Goal: Information Seeking & Learning: Learn about a topic

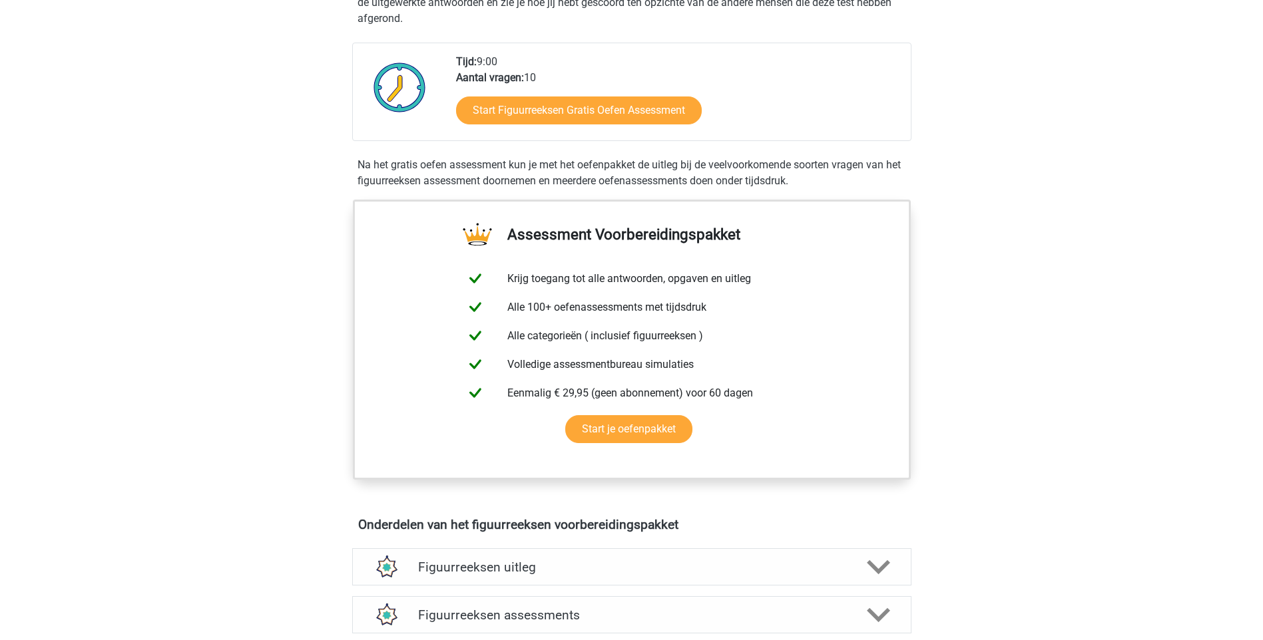
scroll to position [302, 0]
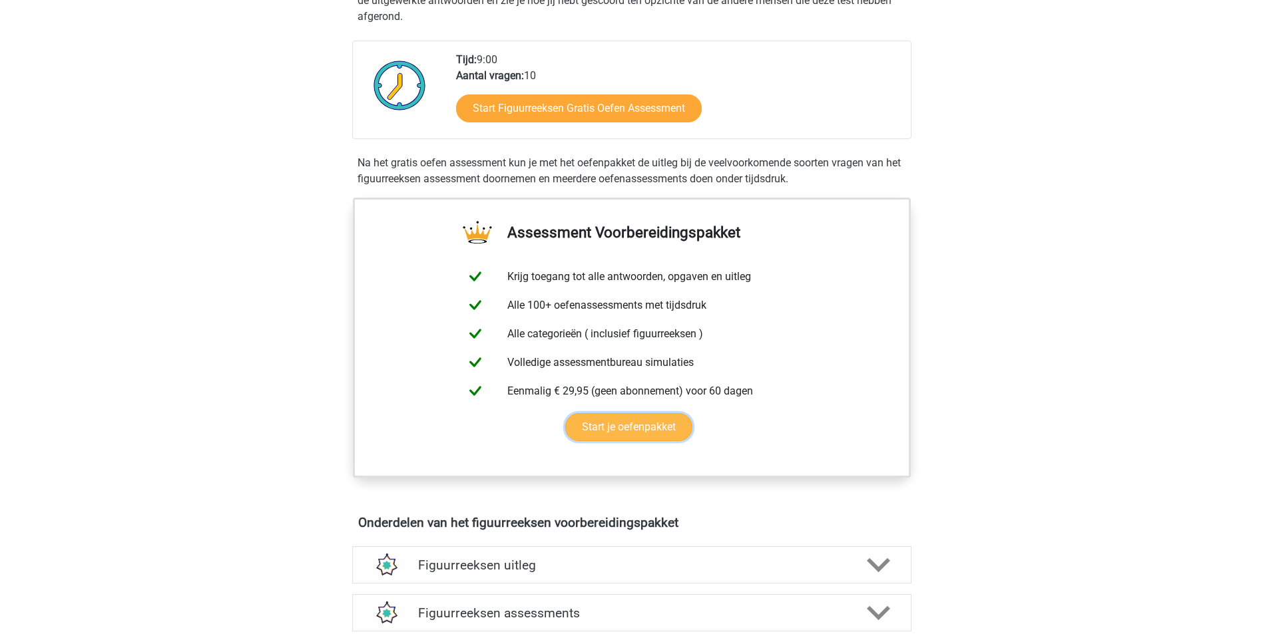
click at [614, 435] on link "Start je oefenpakket" at bounding box center [628, 427] width 127 height 28
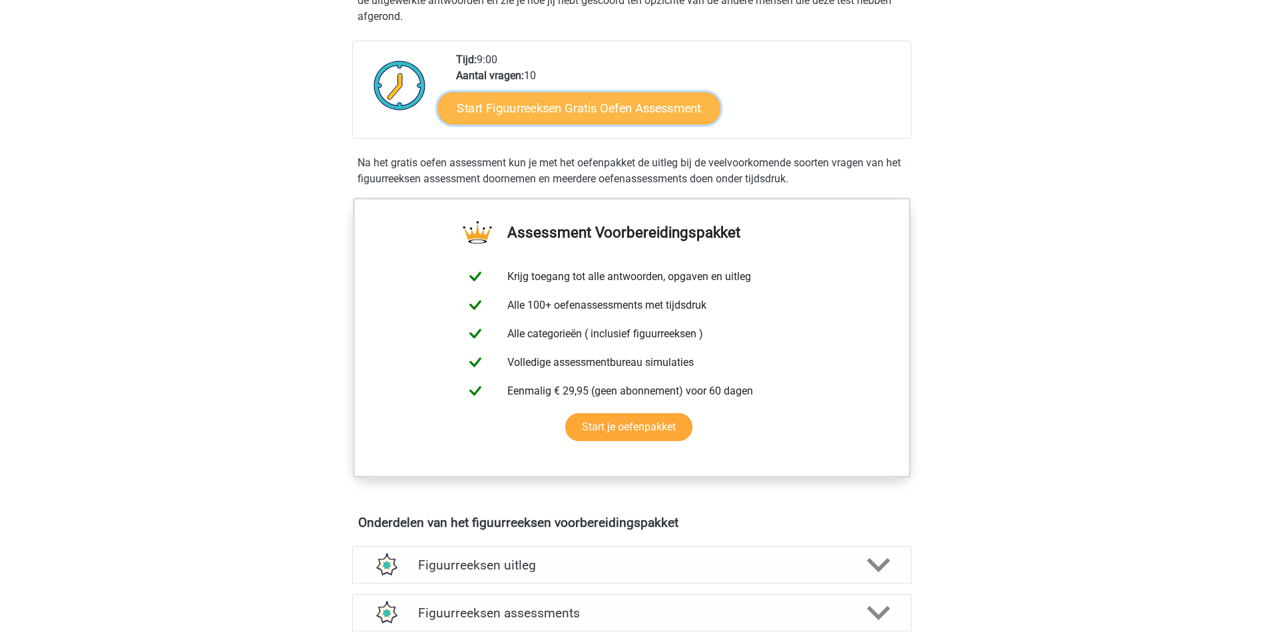
click at [554, 99] on link "Start Figuurreeksen Gratis Oefen Assessment" at bounding box center [578, 108] width 282 height 32
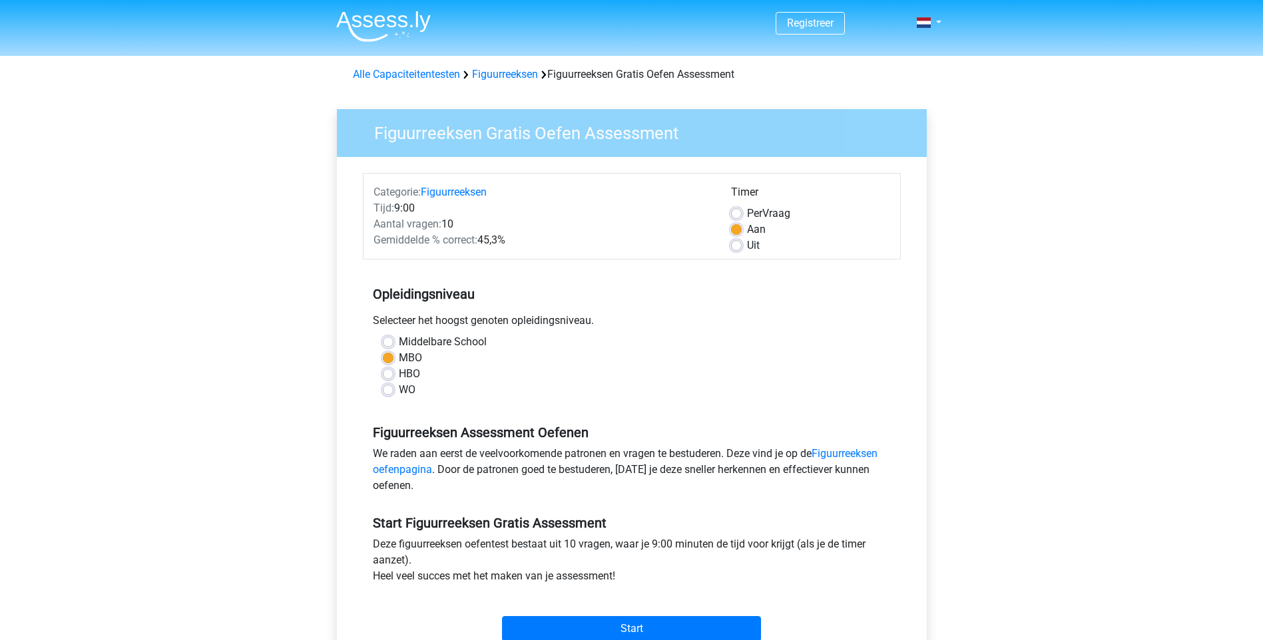
click at [747, 245] on label "Uit" at bounding box center [753, 246] width 13 height 16
click at [734, 245] on input "Uit" at bounding box center [736, 244] width 11 height 13
radio input "true"
click at [399, 342] on label "Middelbare School" at bounding box center [443, 342] width 88 height 16
click at [387, 342] on input "Middelbare School" at bounding box center [388, 340] width 11 height 13
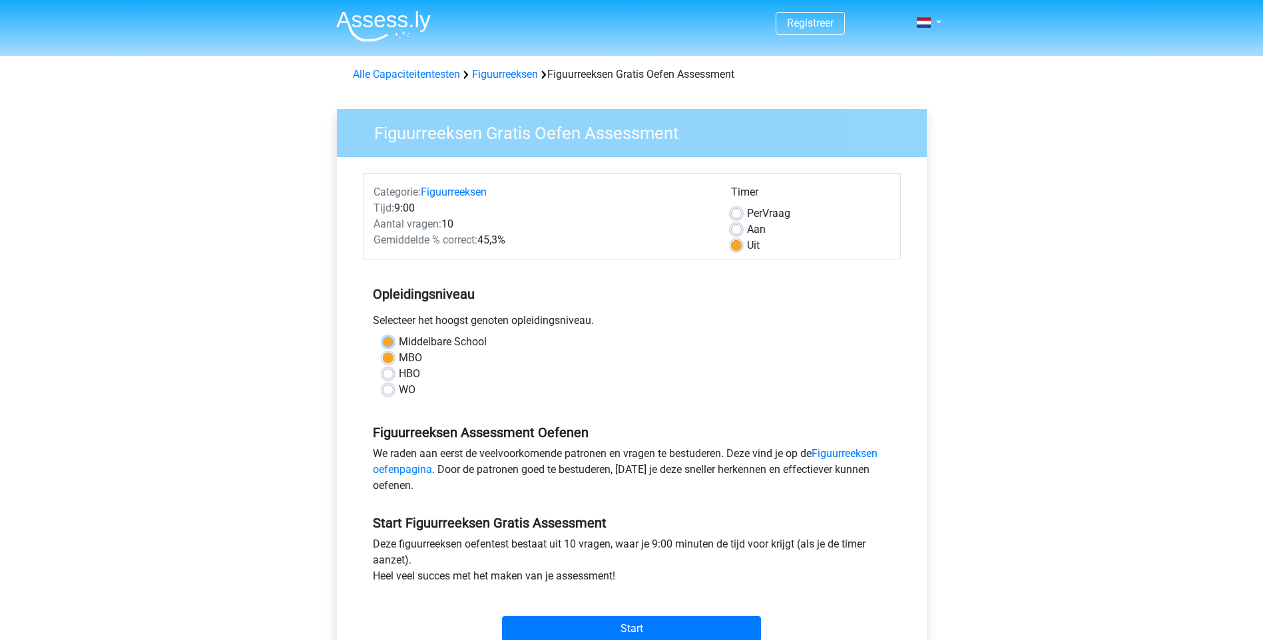
radio input "true"
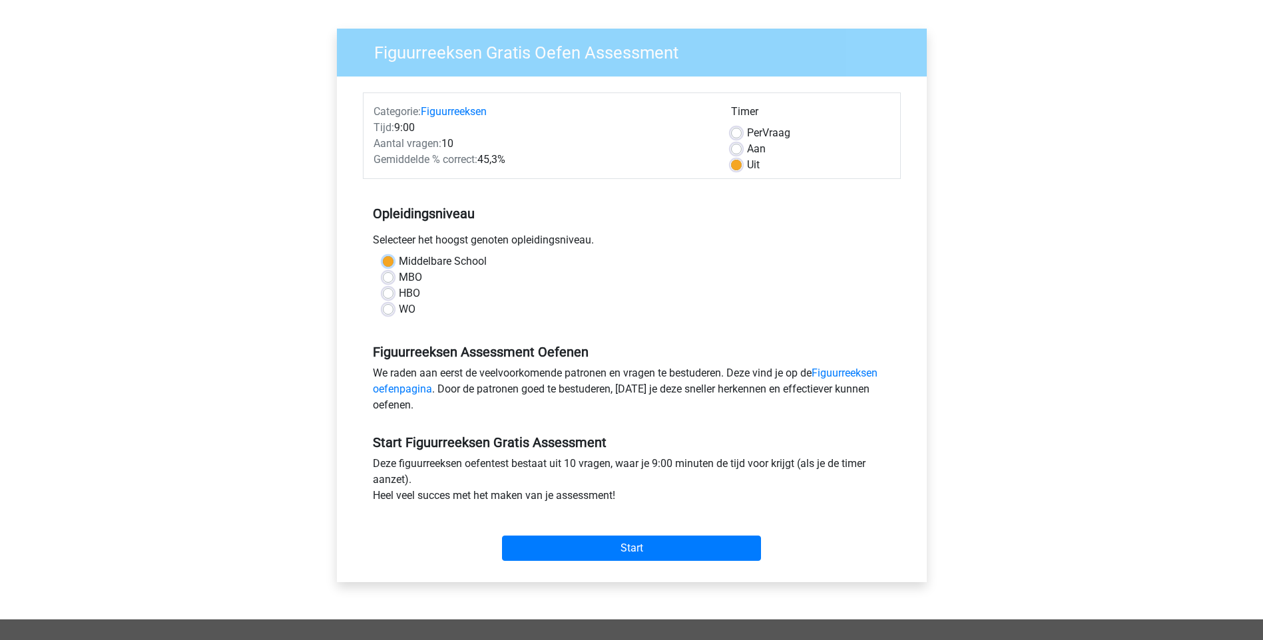
scroll to position [83, 0]
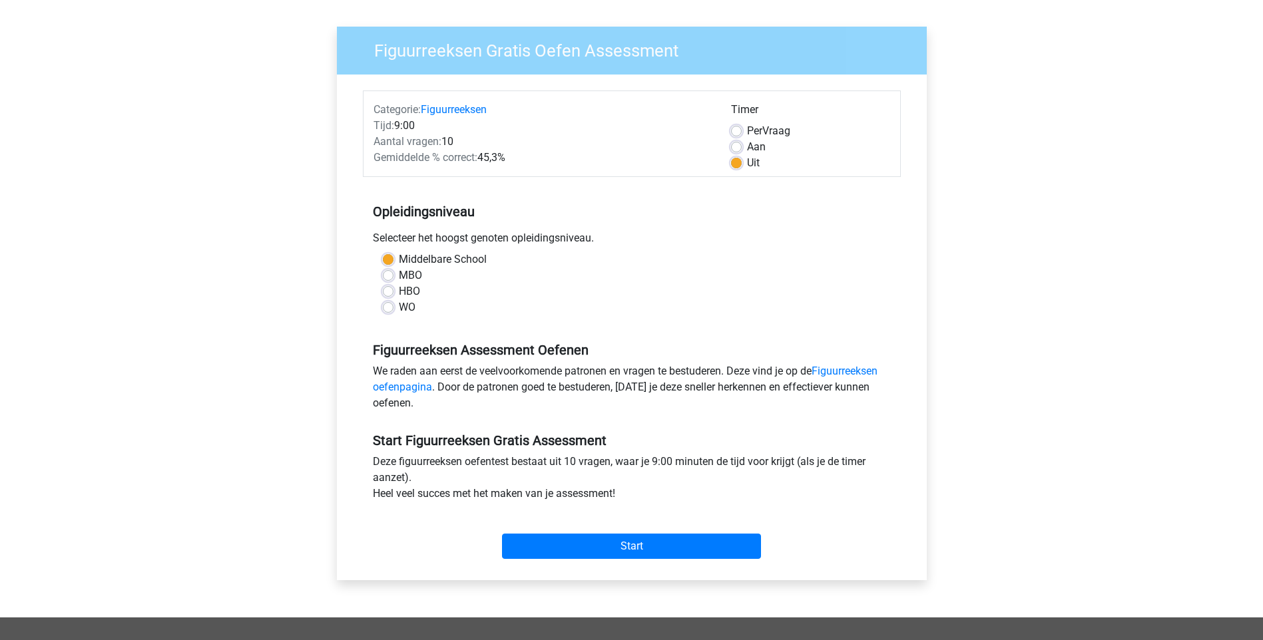
click at [399, 272] on label "MBO" at bounding box center [410, 276] width 23 height 16
click at [391, 272] on input "MBO" at bounding box center [388, 274] width 11 height 13
radio input "true"
click at [633, 544] on input "Start" at bounding box center [631, 546] width 259 height 25
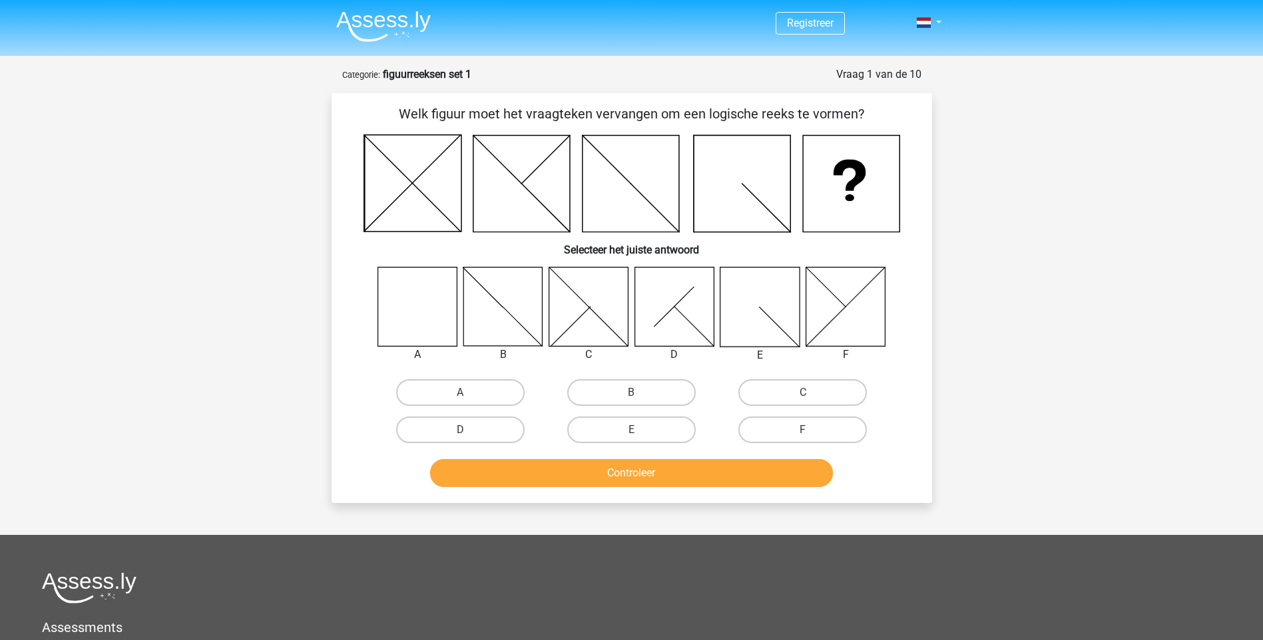
click at [424, 318] on icon at bounding box center [416, 306] width 79 height 79
click at [446, 394] on label "A" at bounding box center [460, 392] width 128 height 27
click at [460, 394] on input "A" at bounding box center [464, 397] width 9 height 9
radio input "true"
click at [629, 467] on button "Controleer" at bounding box center [631, 473] width 403 height 28
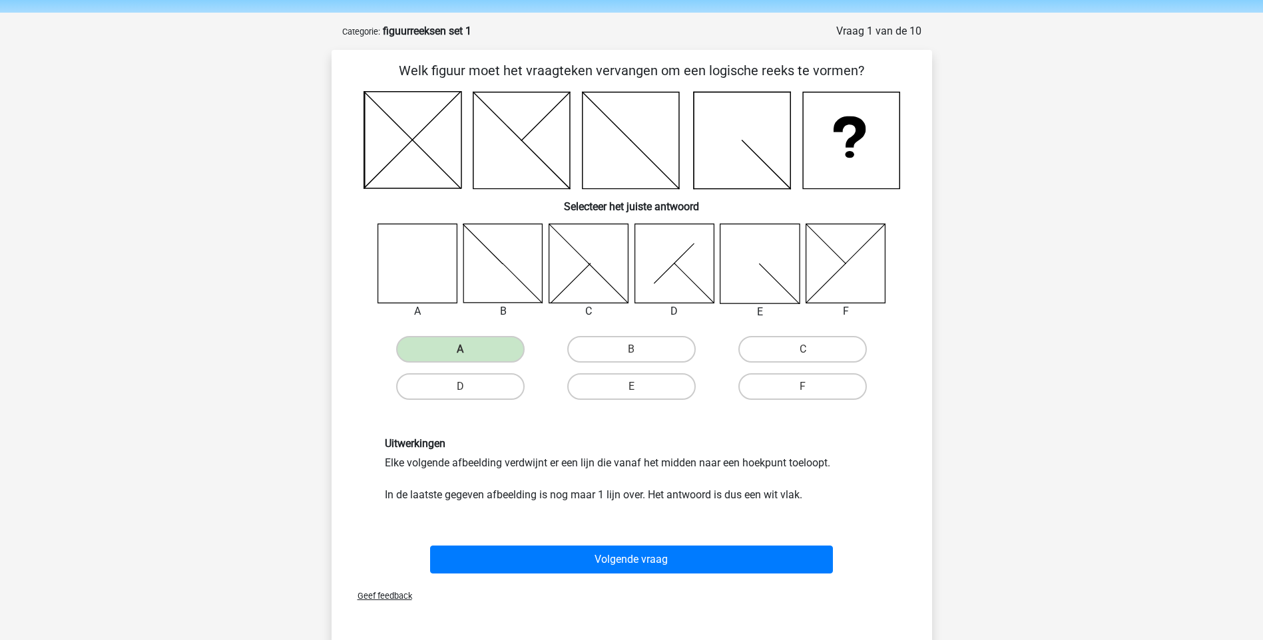
scroll to position [61, 0]
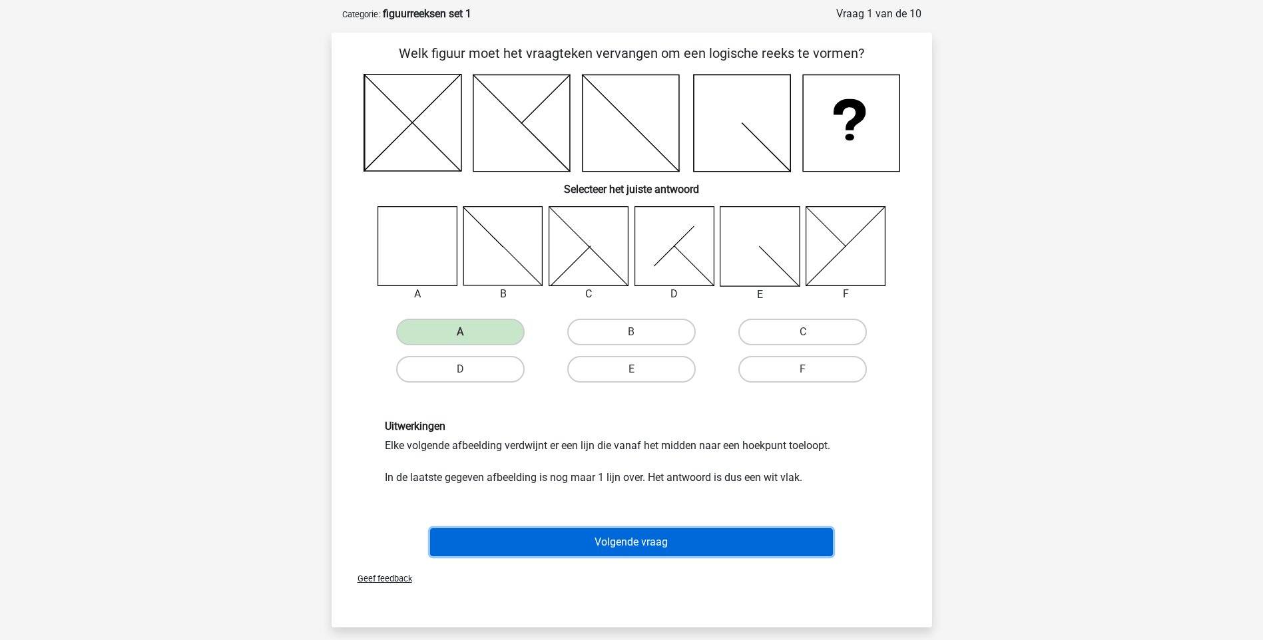
click at [654, 542] on button "Volgende vraag" at bounding box center [631, 543] width 403 height 28
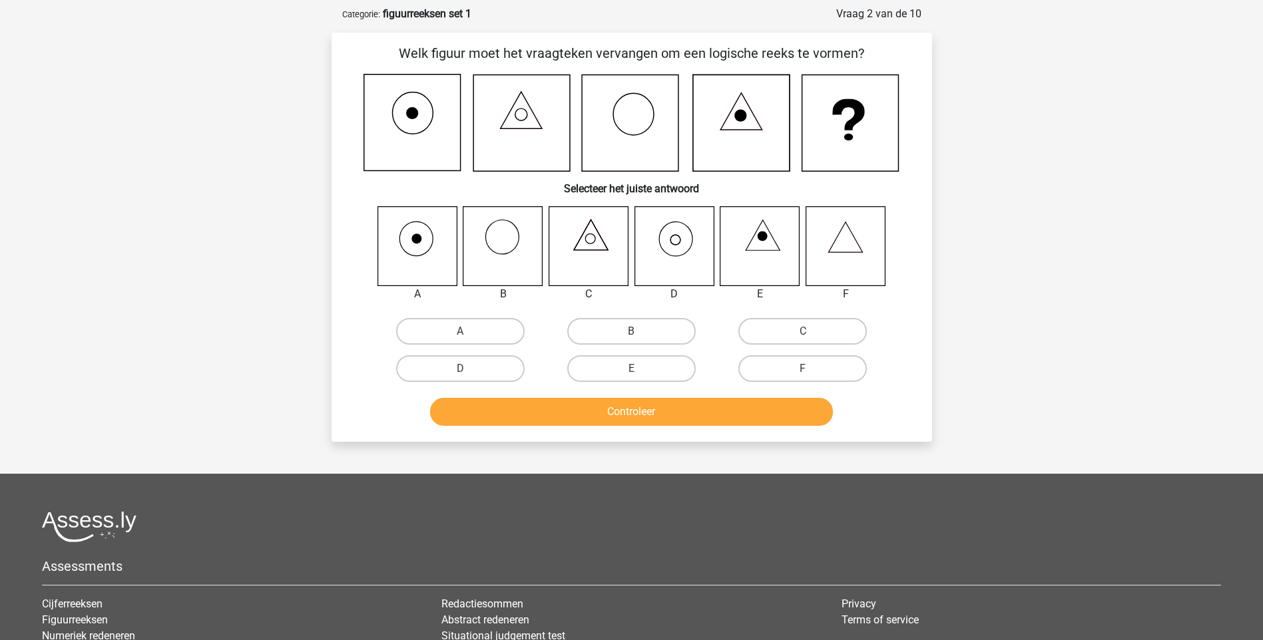
scroll to position [67, 0]
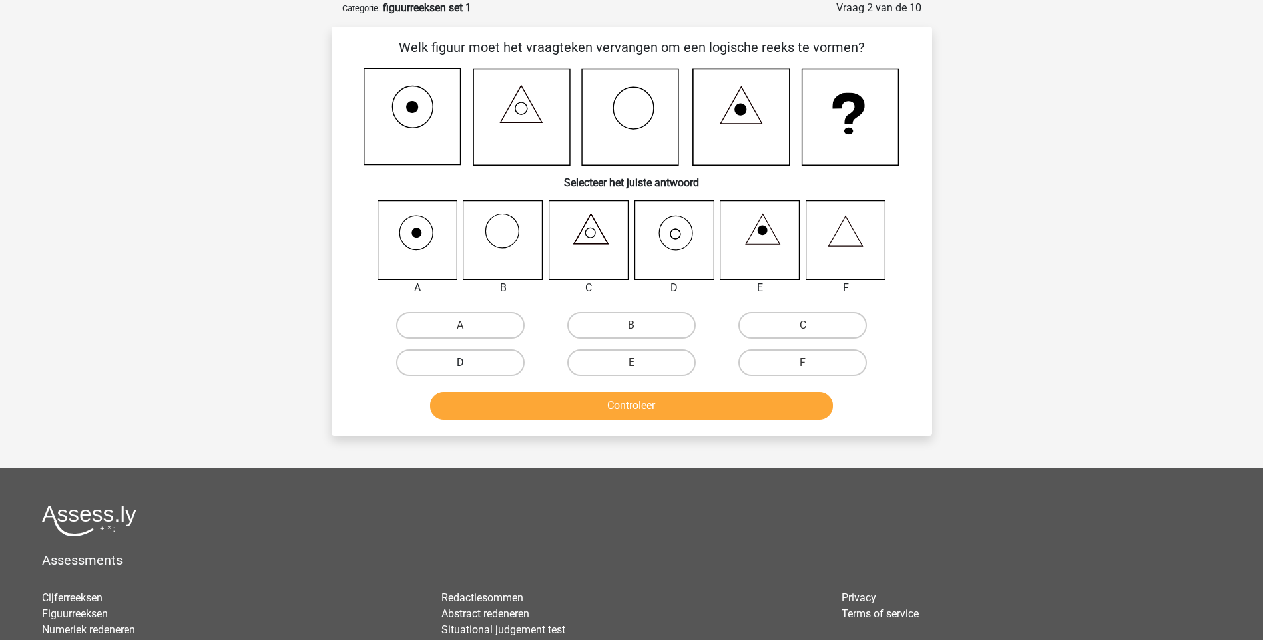
click at [485, 361] on label "D" at bounding box center [460, 362] width 128 height 27
click at [469, 363] on input "D" at bounding box center [464, 367] width 9 height 9
radio input "true"
click at [662, 398] on button "Controleer" at bounding box center [631, 406] width 403 height 28
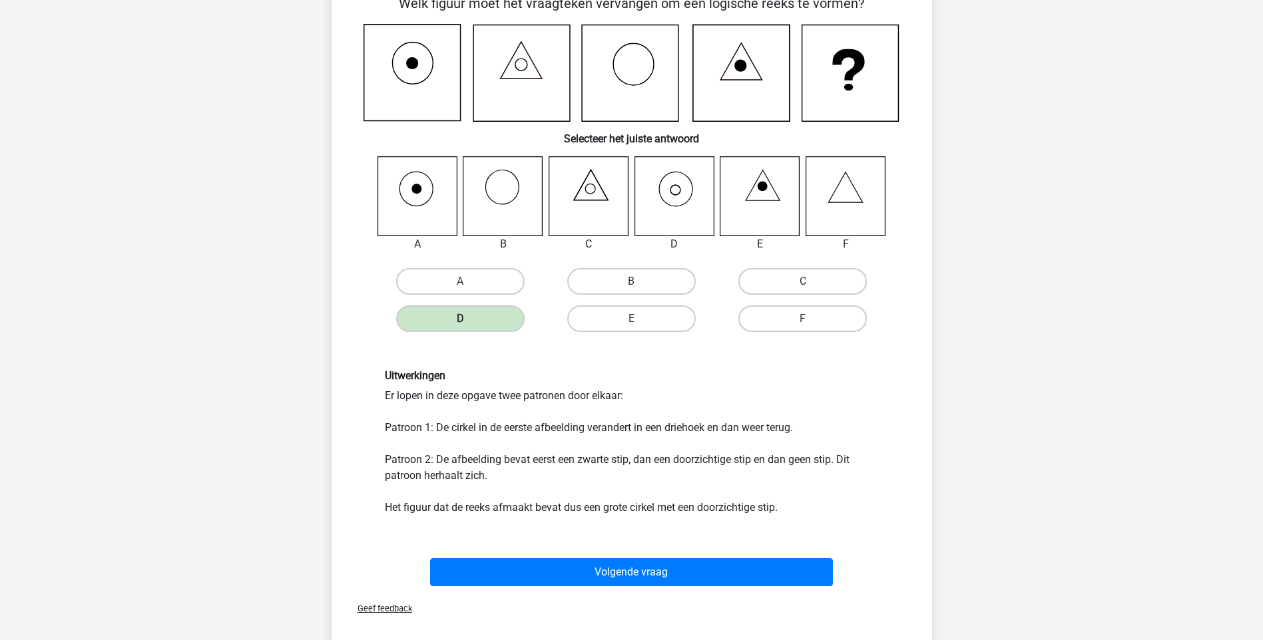
scroll to position [116, 0]
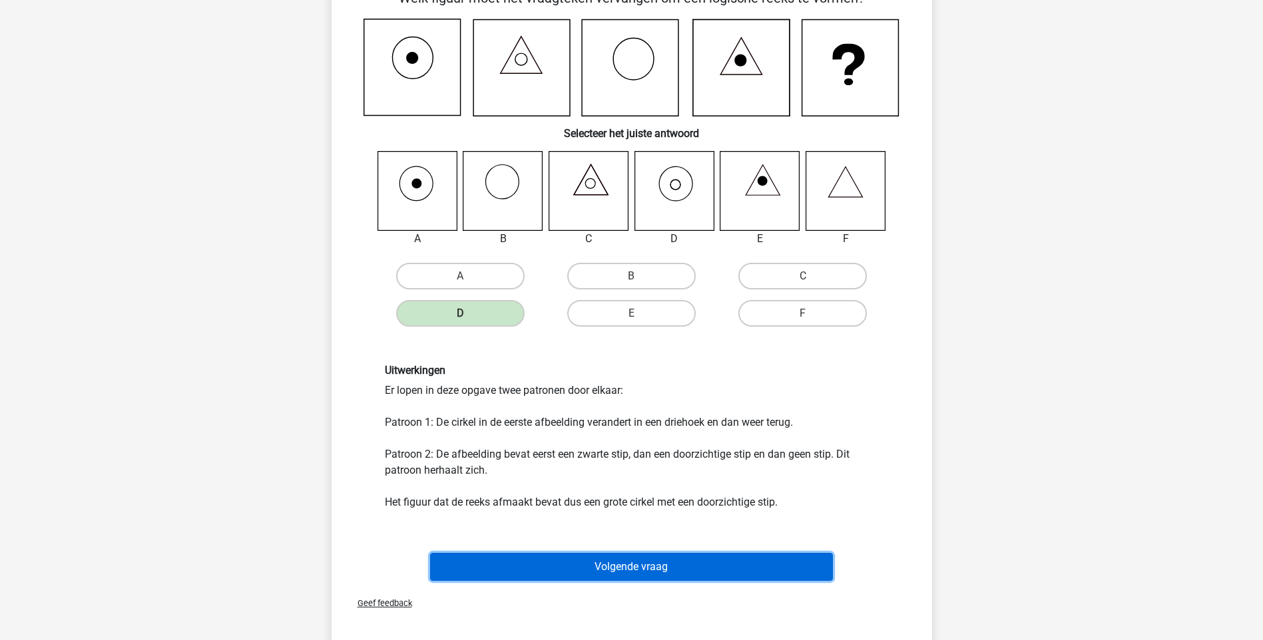
click at [665, 574] on button "Volgende vraag" at bounding box center [631, 567] width 403 height 28
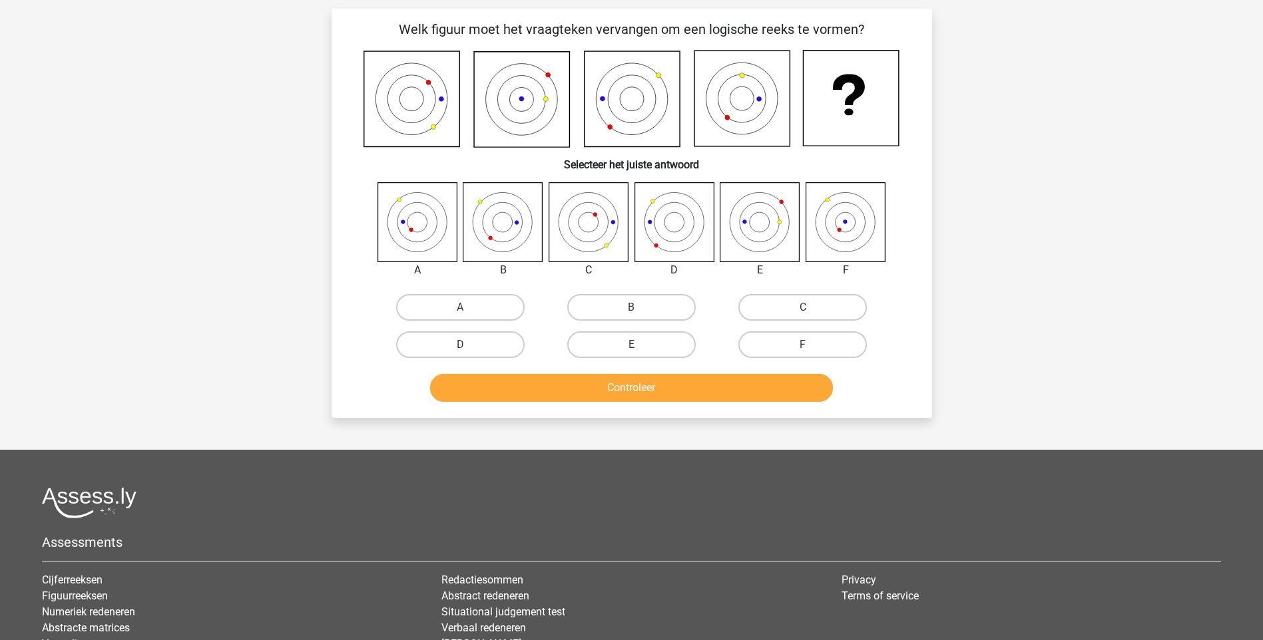
scroll to position [67, 0]
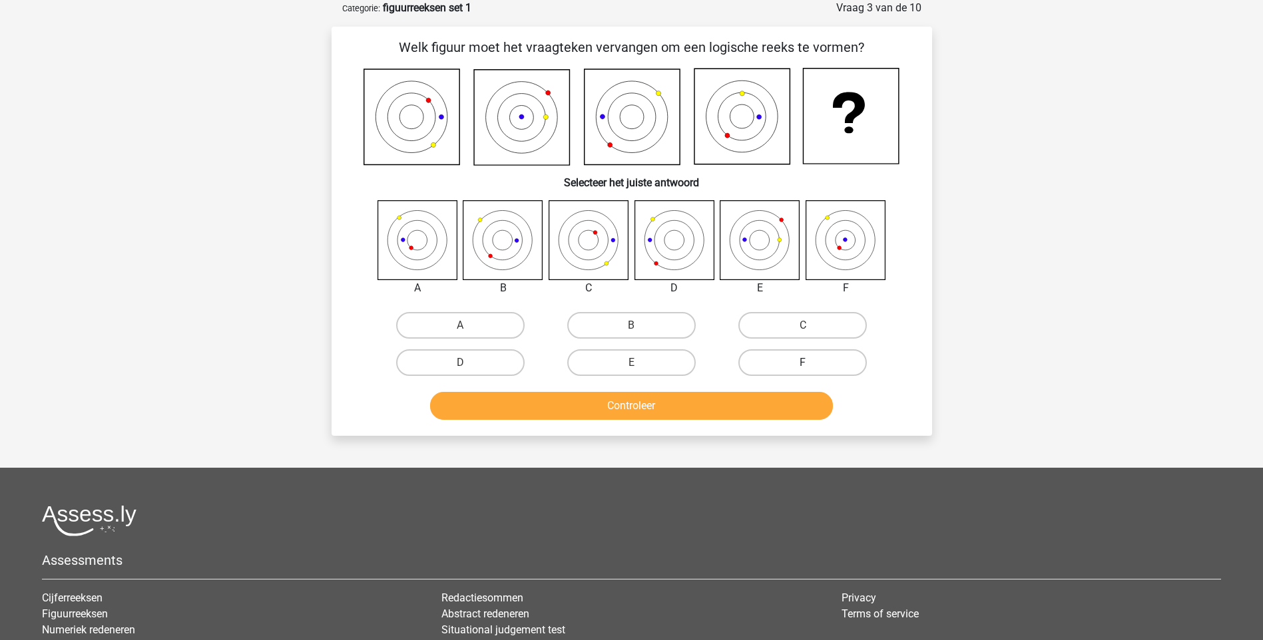
click at [797, 357] on label "F" at bounding box center [802, 362] width 128 height 27
click at [803, 363] on input "F" at bounding box center [807, 367] width 9 height 9
radio input "true"
click at [541, 339] on div "E" at bounding box center [460, 325] width 160 height 27
click at [629, 362] on label "E" at bounding box center [631, 362] width 128 height 27
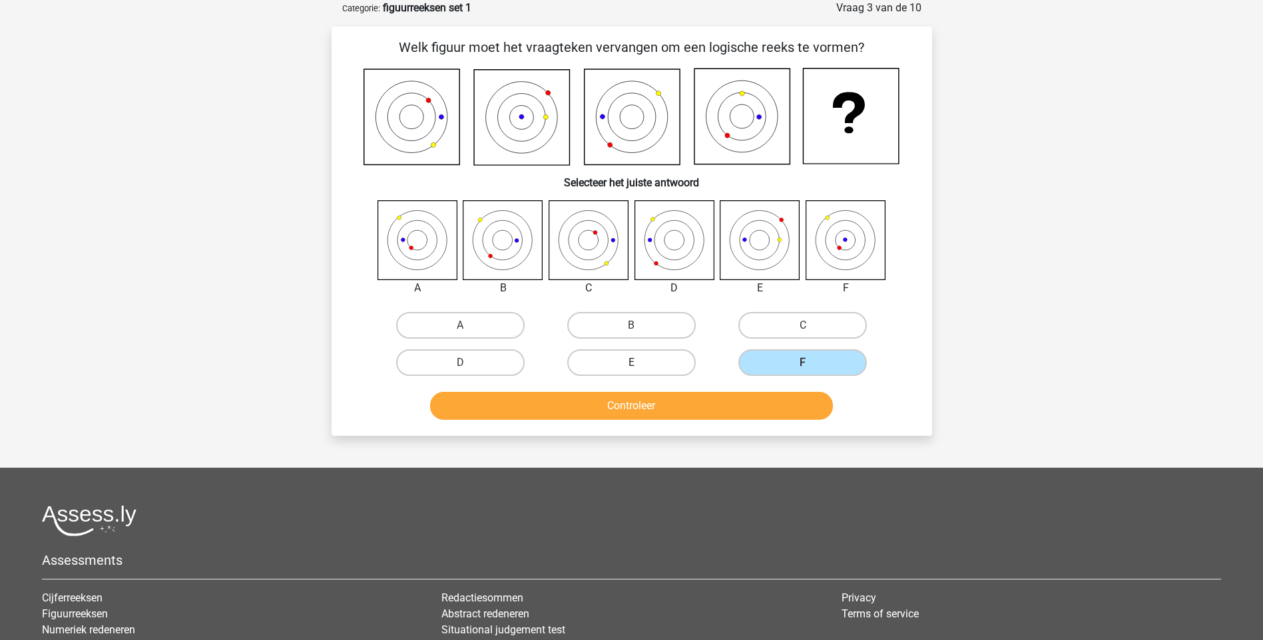
click at [631, 363] on input "E" at bounding box center [635, 367] width 9 height 9
radio input "true"
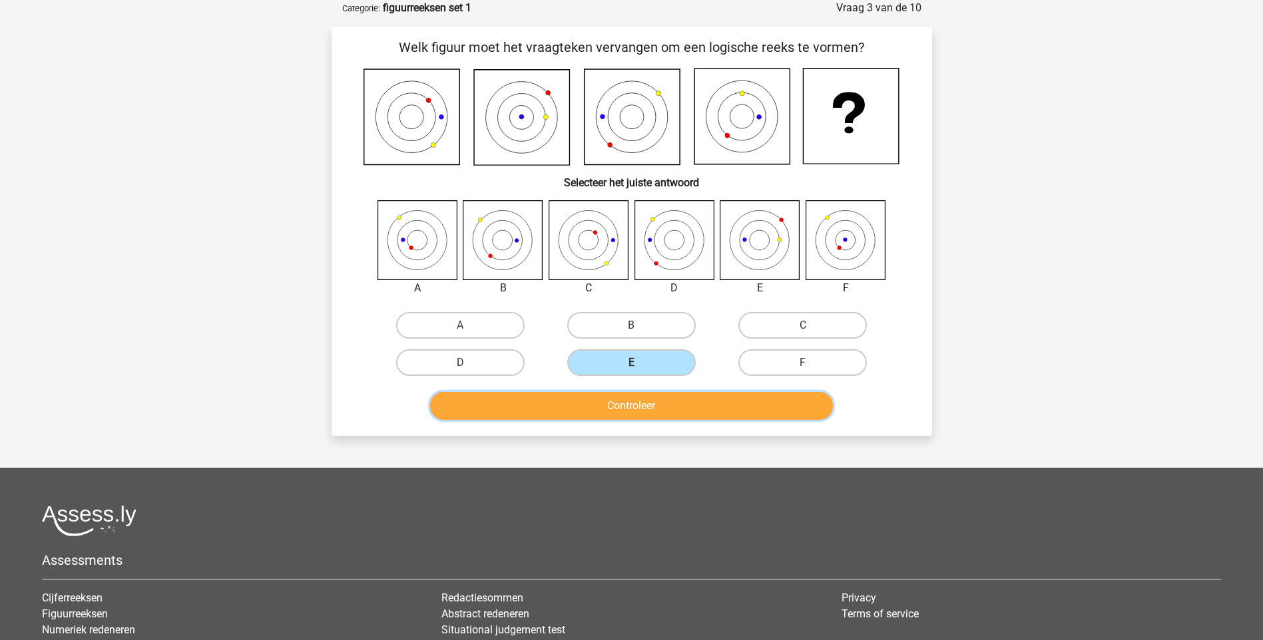
click at [631, 413] on button "Controleer" at bounding box center [631, 406] width 403 height 28
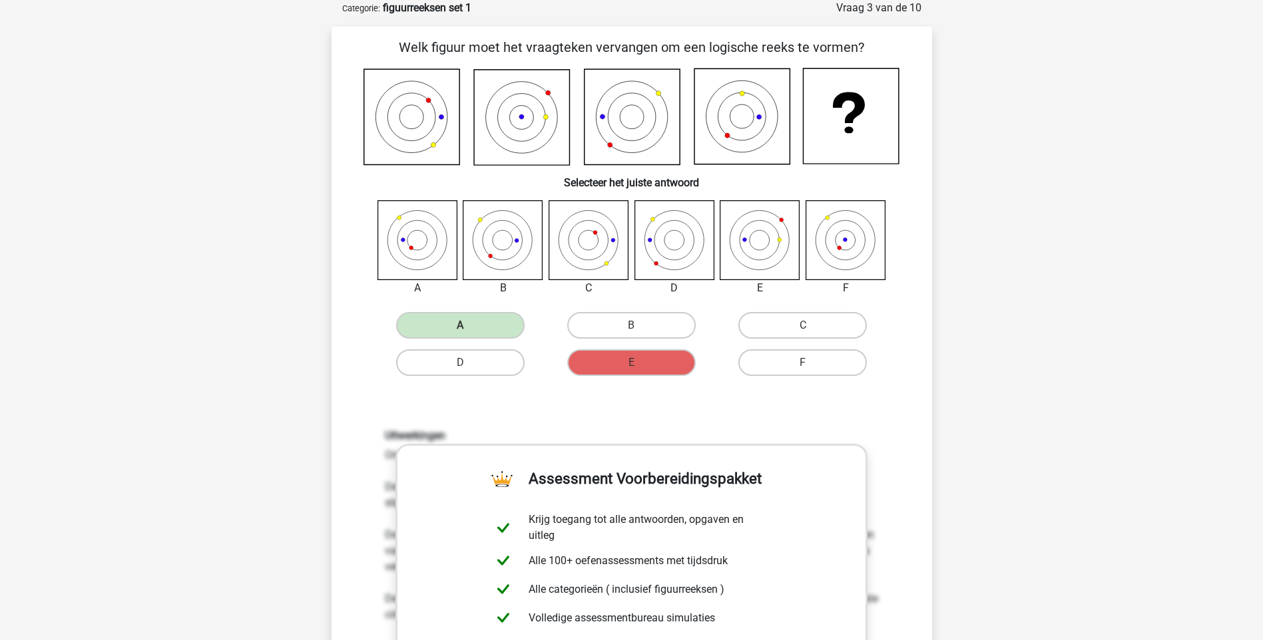
click at [1004, 410] on div "Registreer Nederlands English" at bounding box center [631, 618] width 1263 height 1370
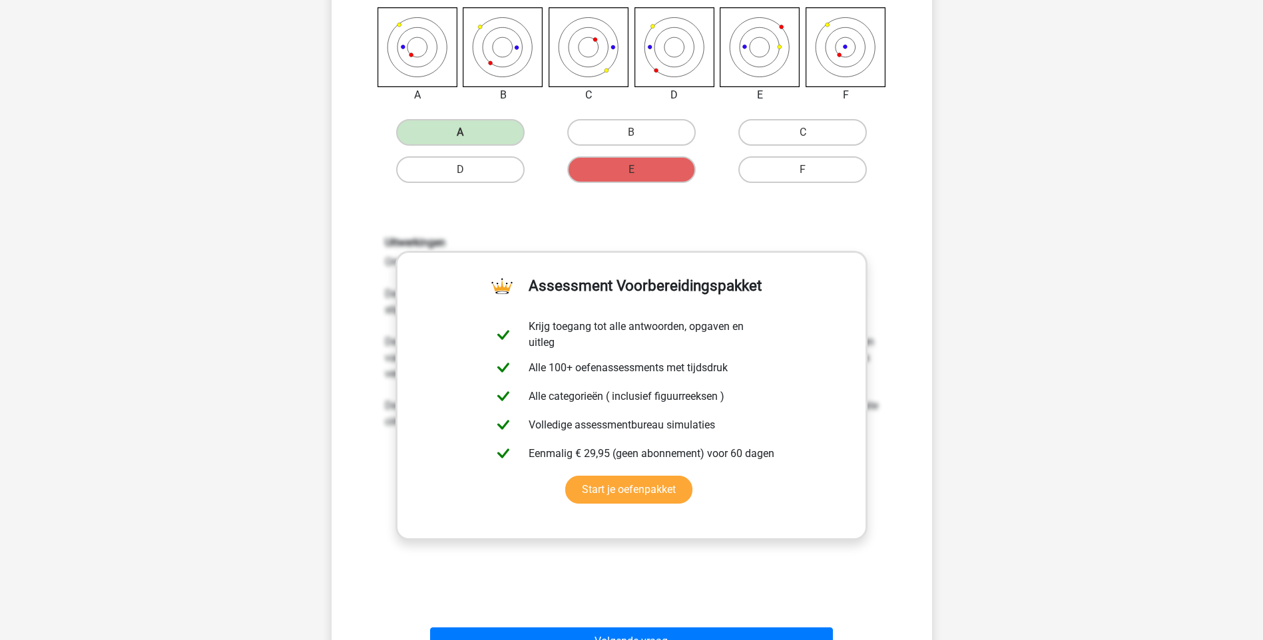
scroll to position [261, 0]
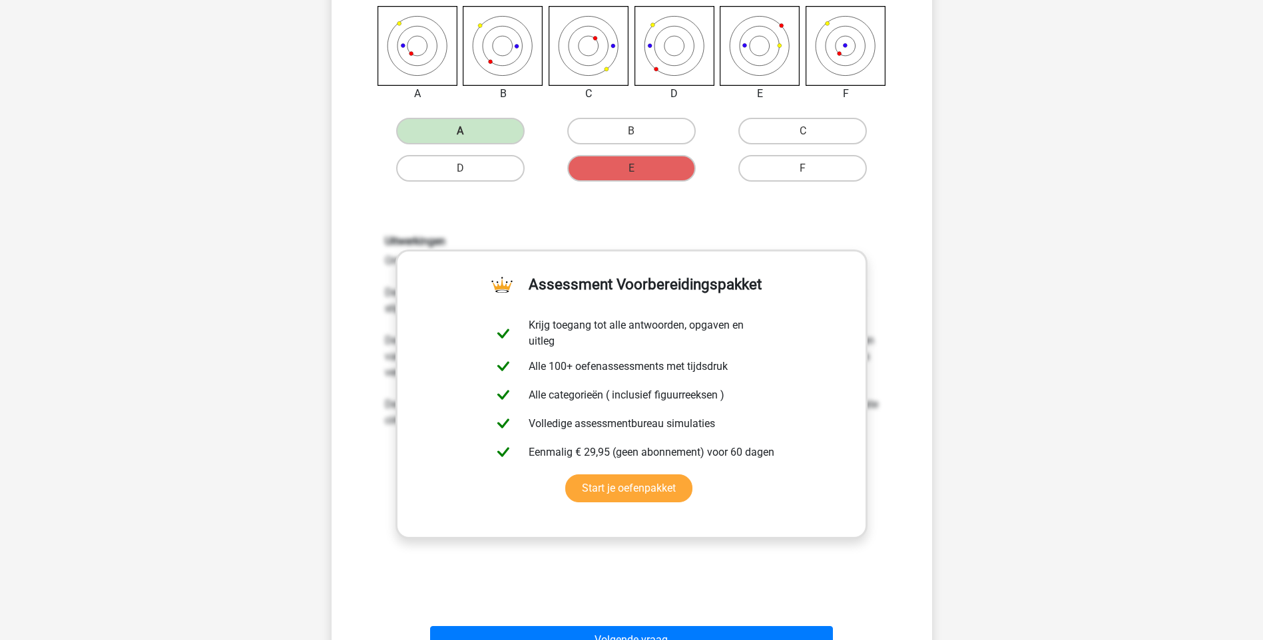
drag, startPoint x: 1026, startPoint y: 354, endPoint x: 1034, endPoint y: 352, distance: 8.2
click at [1027, 354] on div "Registreer Nederlands English" at bounding box center [631, 424] width 1263 height 1370
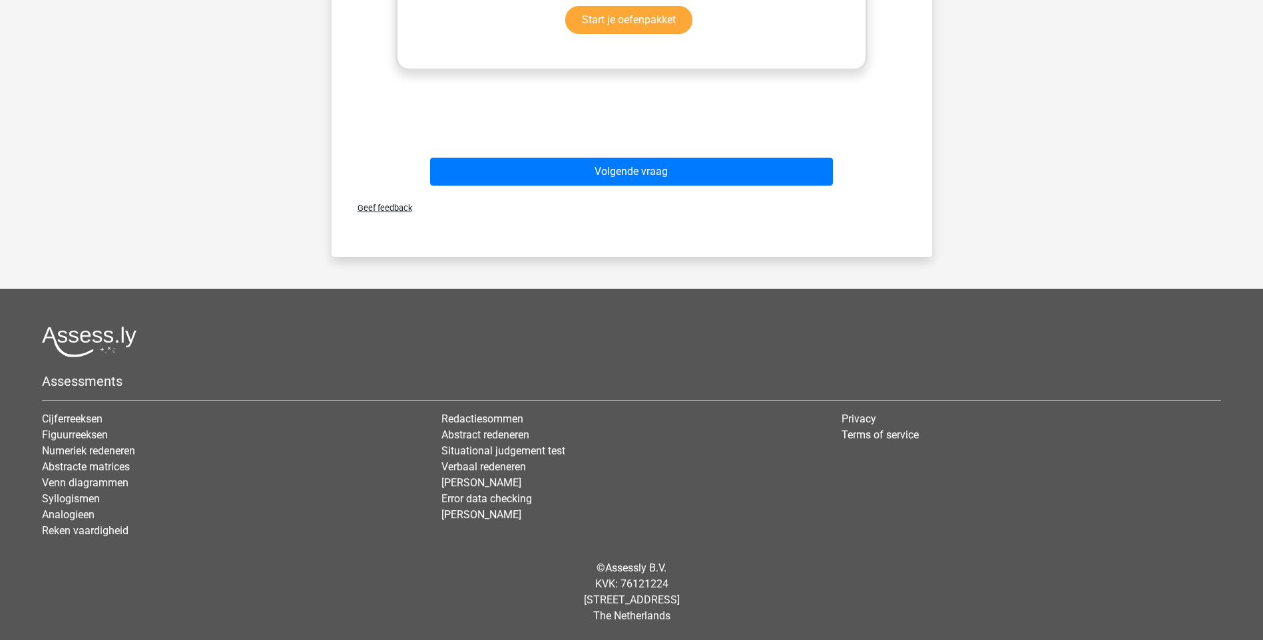
scroll to position [169, 0]
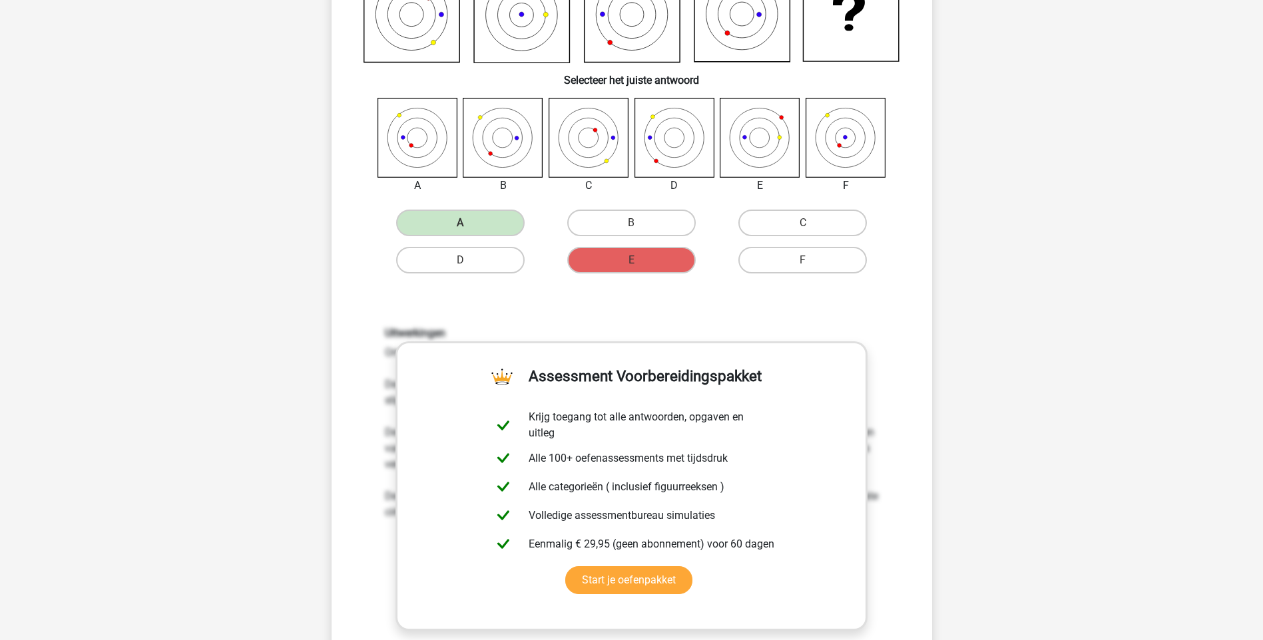
drag, startPoint x: 1262, startPoint y: 331, endPoint x: 1265, endPoint y: 346, distance: 15.7
click at [1262, 345] on html "Registreer Nederlands English" at bounding box center [631, 516] width 1263 height 1370
drag, startPoint x: 1265, startPoint y: 346, endPoint x: 1054, endPoint y: 367, distance: 212.7
click at [1058, 370] on div "Registreer Nederlands English" at bounding box center [631, 516] width 1263 height 1370
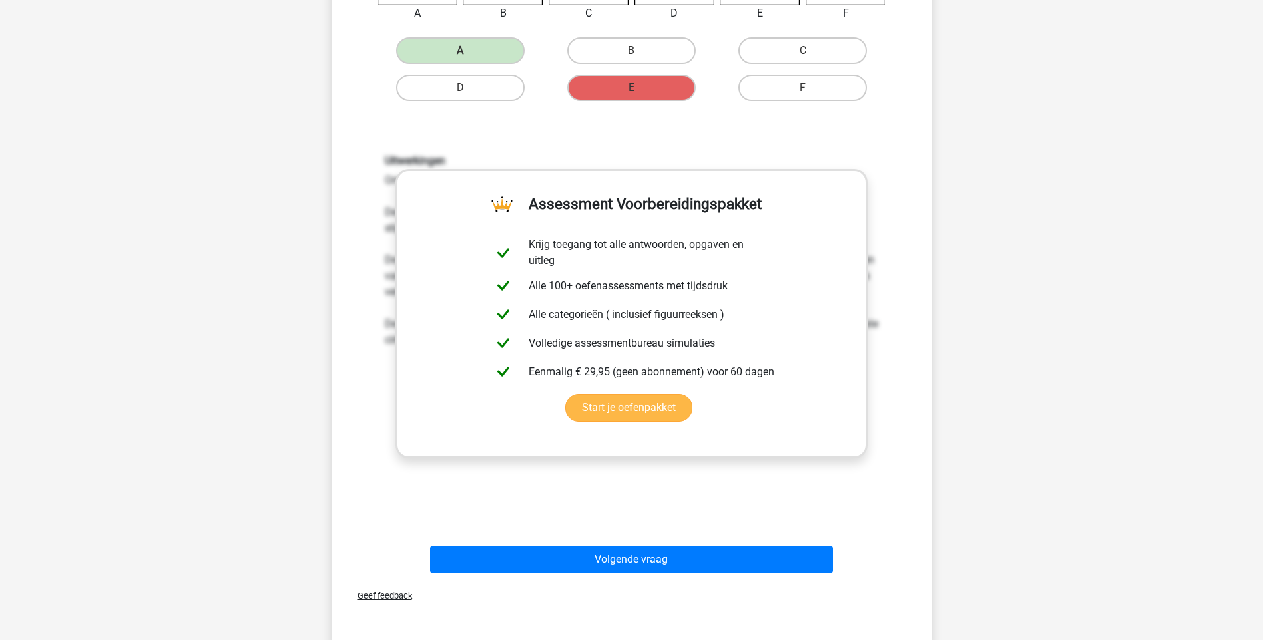
scroll to position [343, 0]
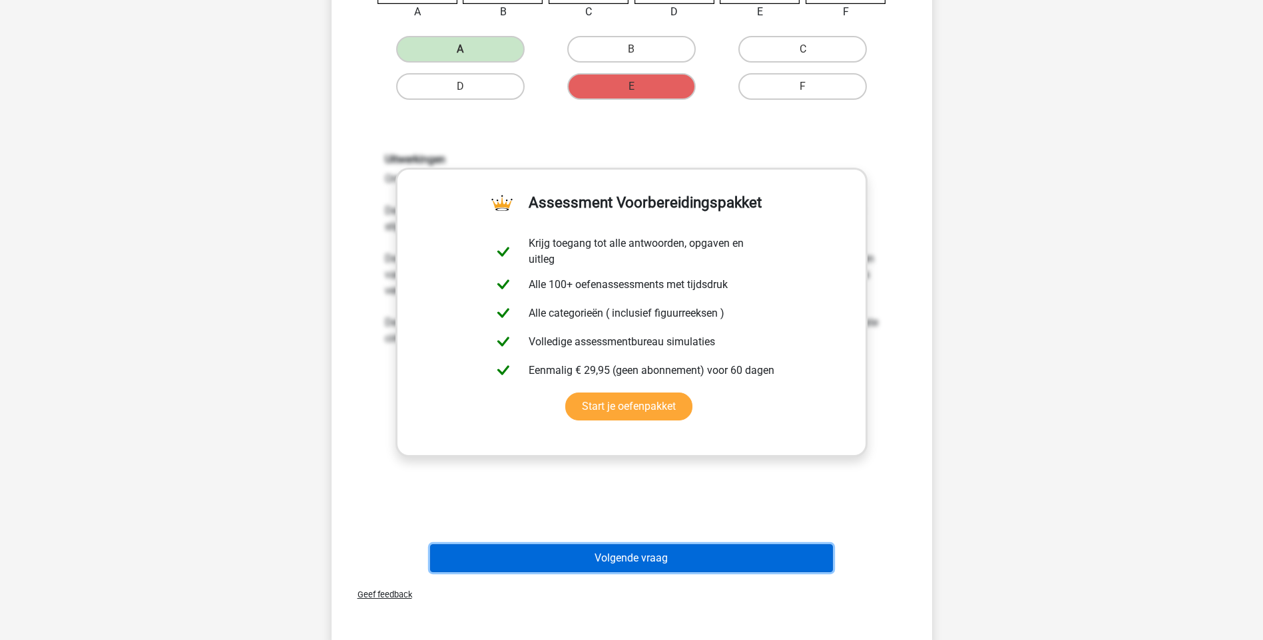
click at [619, 564] on button "Volgende vraag" at bounding box center [631, 559] width 403 height 28
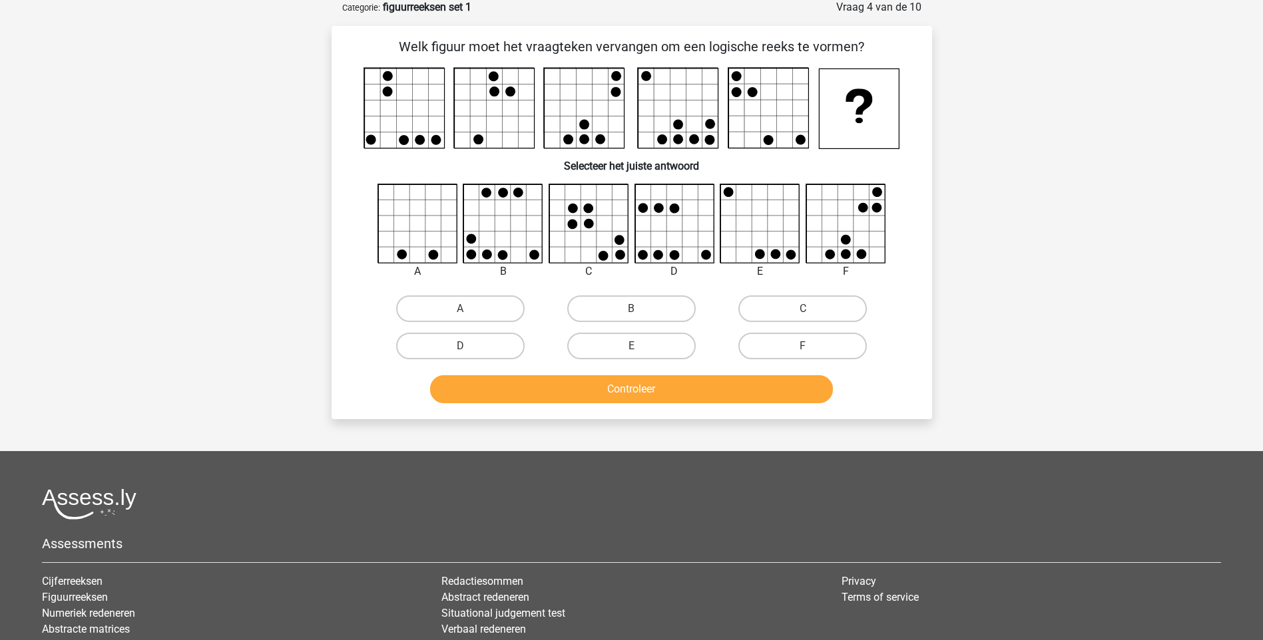
scroll to position [67, 0]
click at [647, 342] on label "E" at bounding box center [631, 346] width 128 height 27
click at [640, 347] on input "E" at bounding box center [635, 351] width 9 height 9
radio input "true"
drag, startPoint x: 722, startPoint y: 395, endPoint x: 789, endPoint y: 448, distance: 84.8
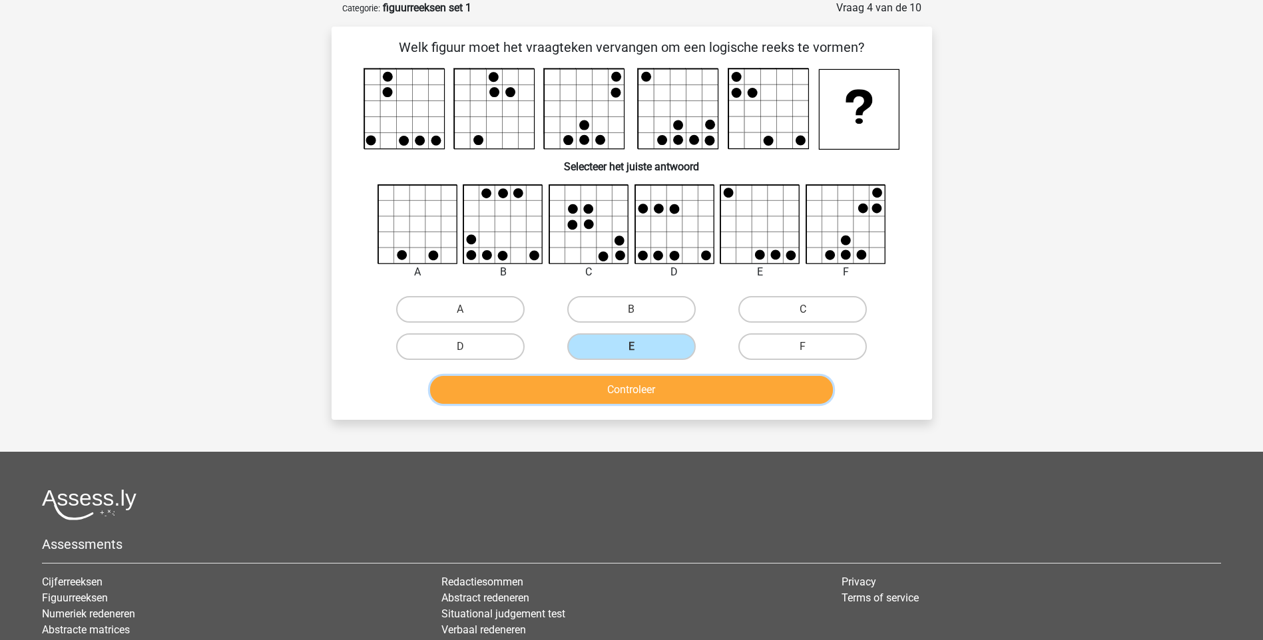
click at [722, 396] on button "Controleer" at bounding box center [631, 390] width 403 height 28
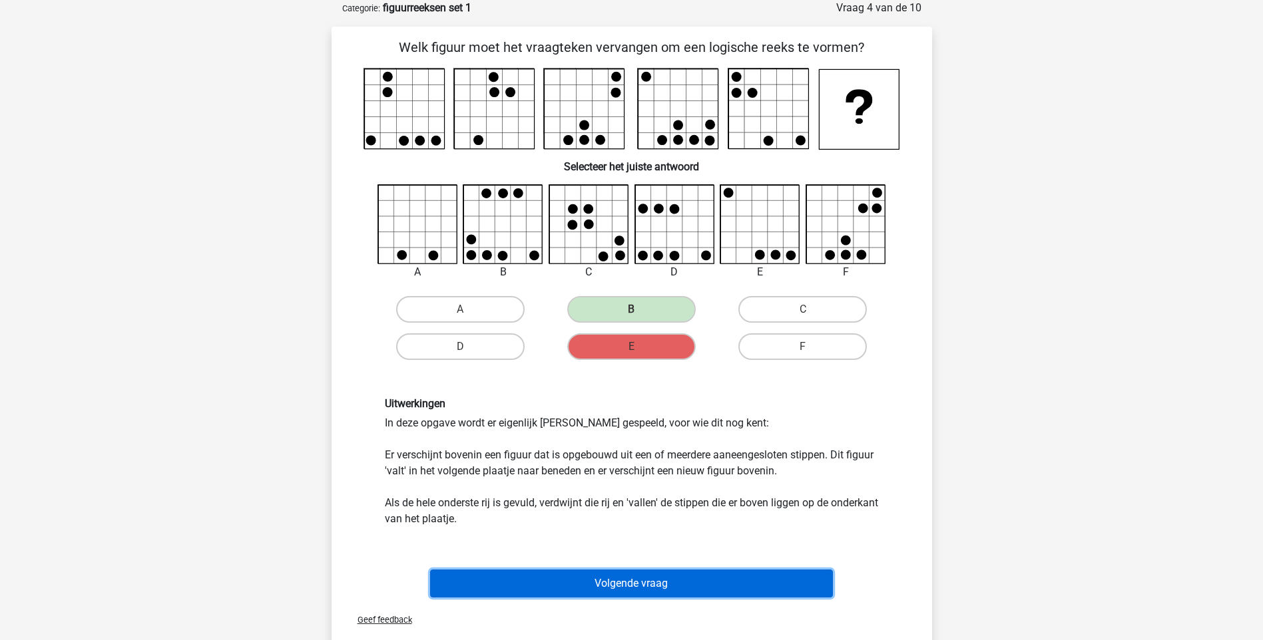
click at [642, 582] on button "Volgende vraag" at bounding box center [631, 584] width 403 height 28
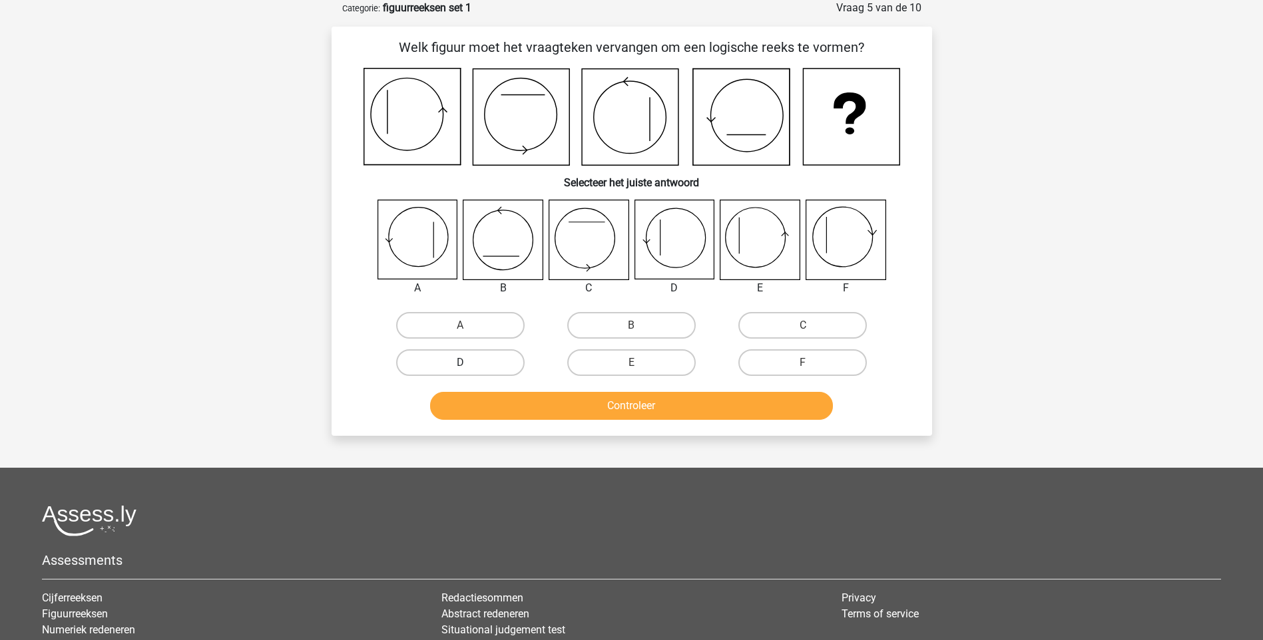
click at [500, 361] on label "D" at bounding box center [460, 362] width 128 height 27
click at [469, 363] on input "D" at bounding box center [464, 367] width 9 height 9
radio input "true"
click at [596, 413] on button "Controleer" at bounding box center [631, 406] width 403 height 28
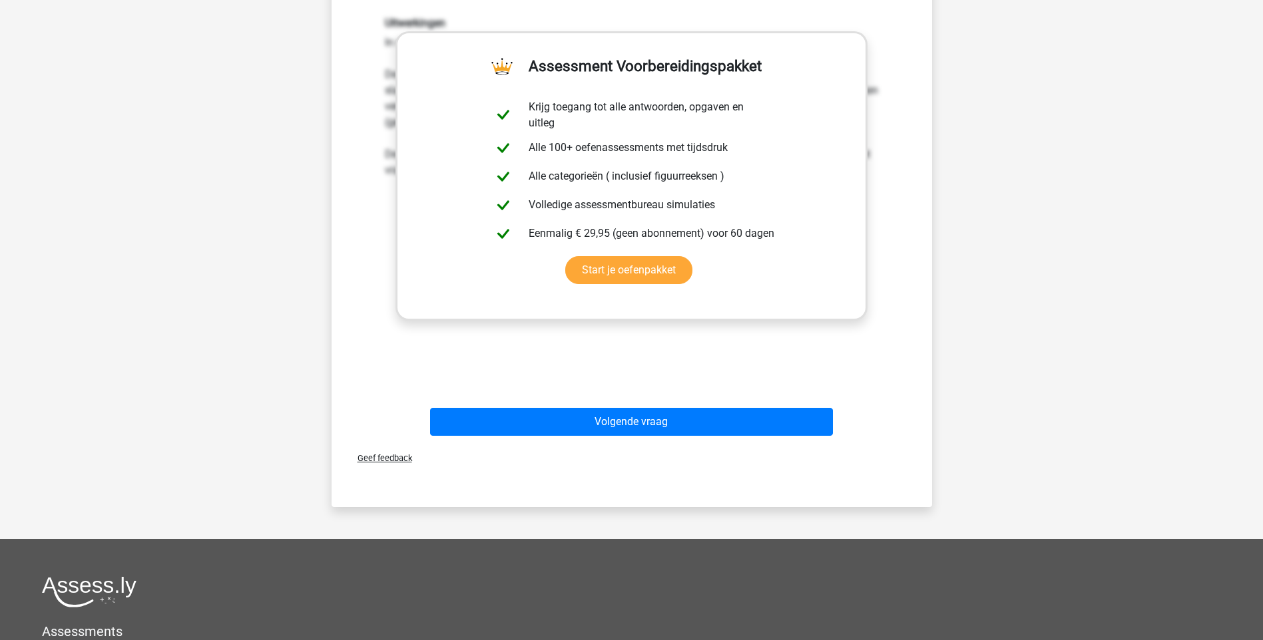
scroll to position [512, 0]
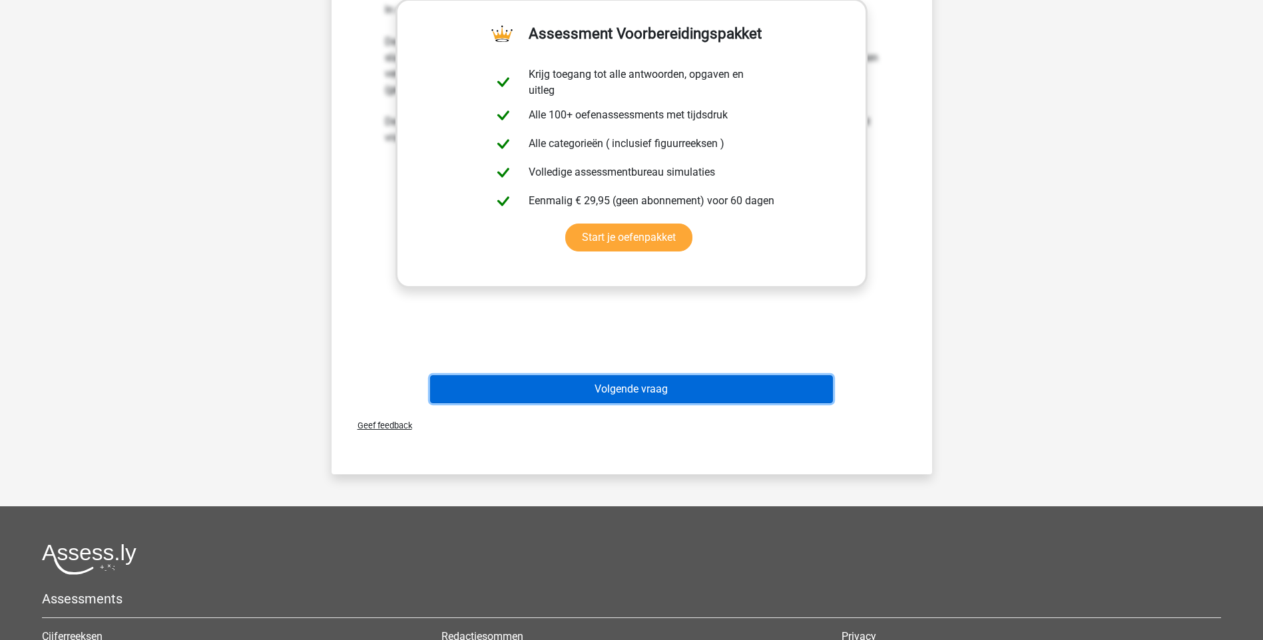
click at [664, 381] on button "Volgende vraag" at bounding box center [631, 389] width 403 height 28
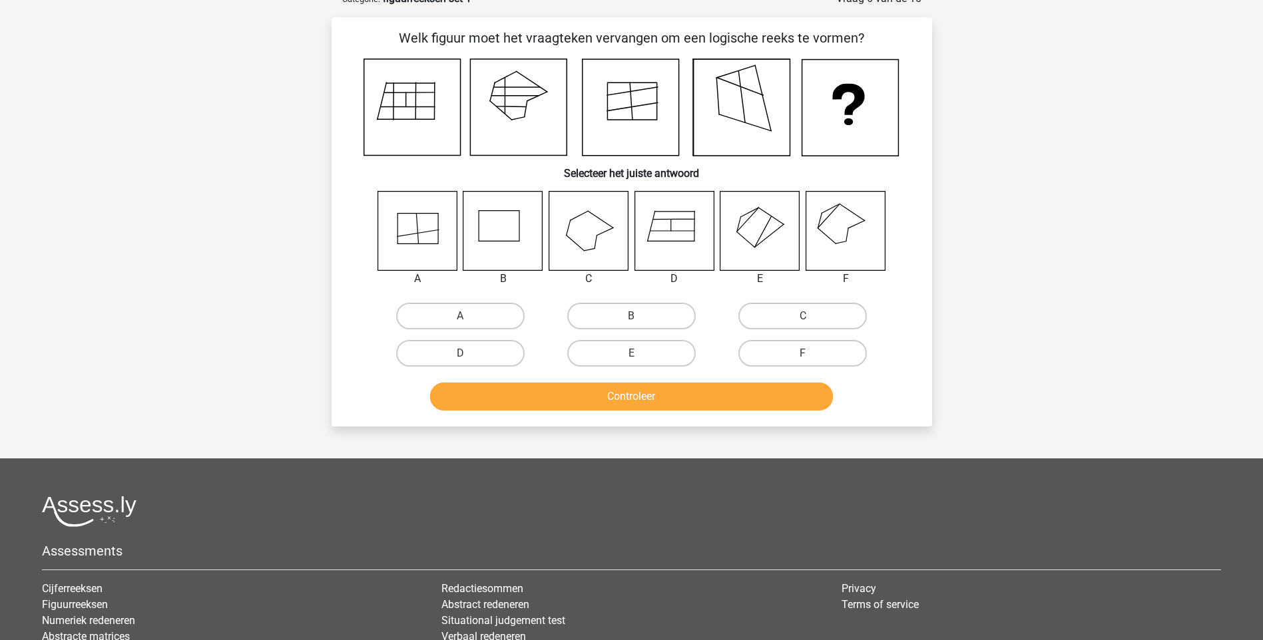
scroll to position [67, 0]
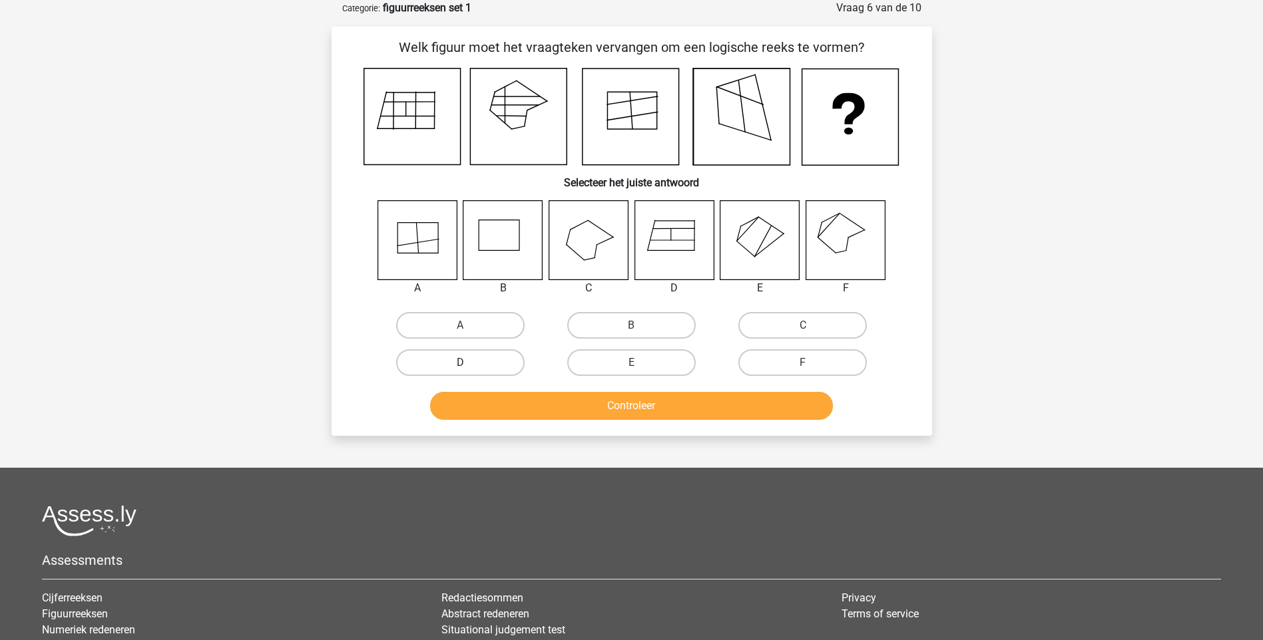
click at [459, 354] on label "D" at bounding box center [460, 362] width 128 height 27
click at [460, 363] on input "D" at bounding box center [464, 367] width 9 height 9
radio input "true"
click at [641, 403] on button "Controleer" at bounding box center [631, 406] width 403 height 28
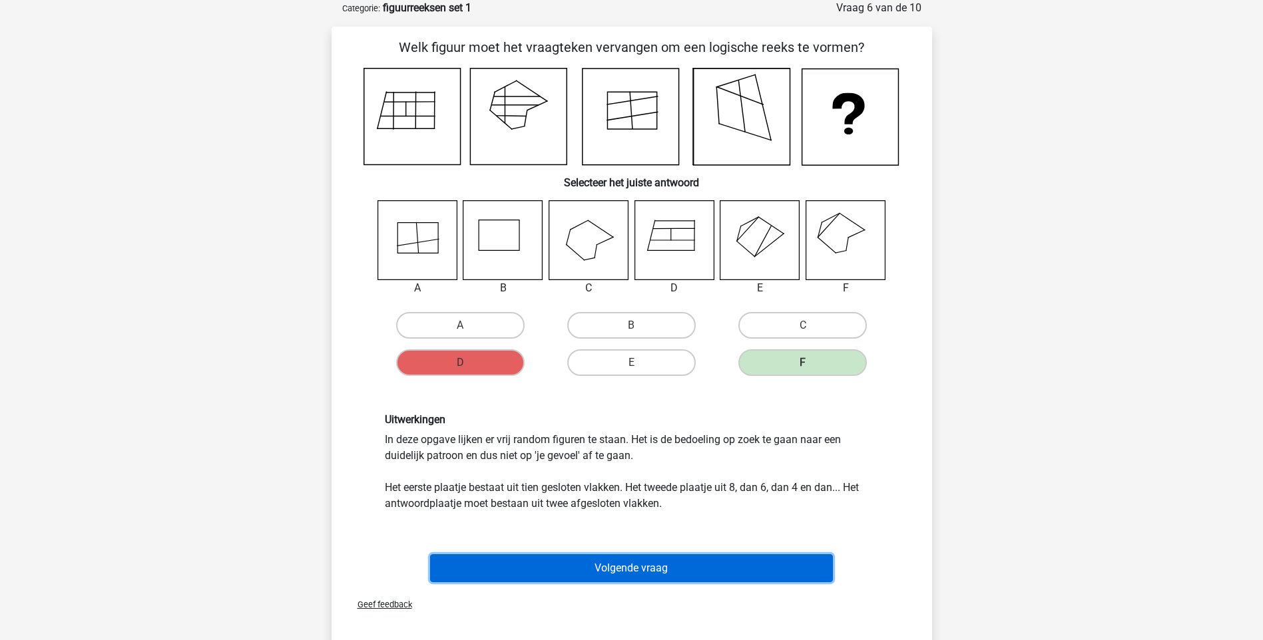
click at [660, 570] on button "Volgende vraag" at bounding box center [631, 568] width 403 height 28
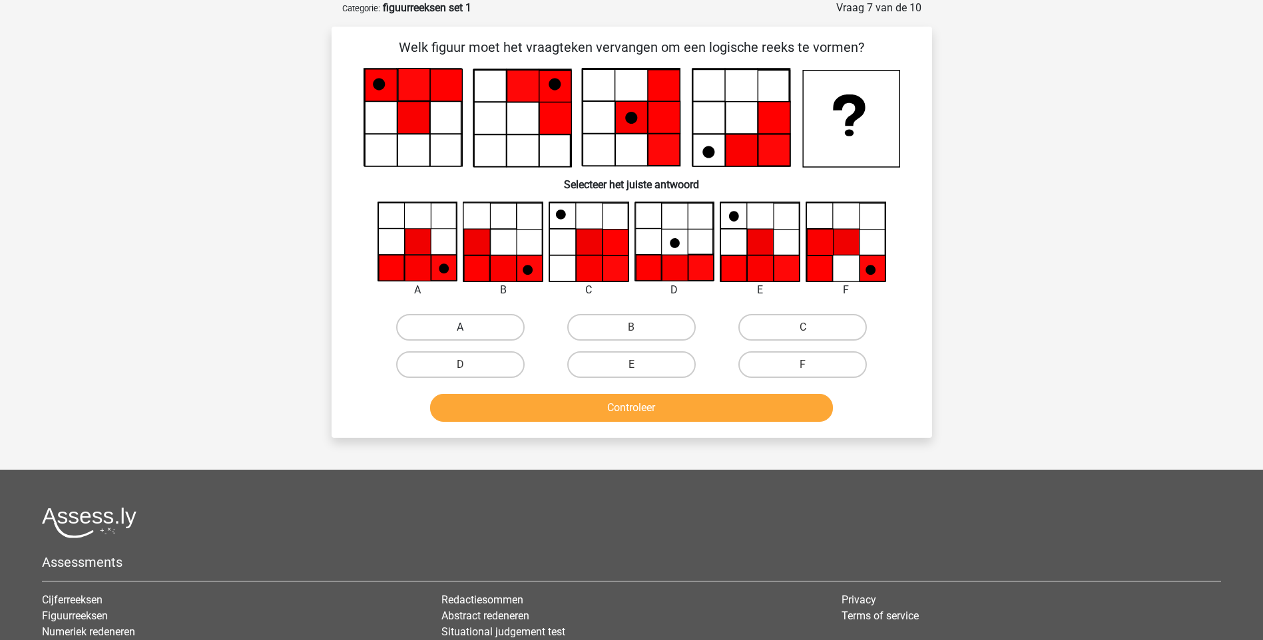
click at [439, 331] on label "A" at bounding box center [460, 327] width 128 height 27
click at [460, 331] on input "A" at bounding box center [464, 332] width 9 height 9
radio input "true"
click at [665, 411] on button "Controleer" at bounding box center [631, 408] width 403 height 28
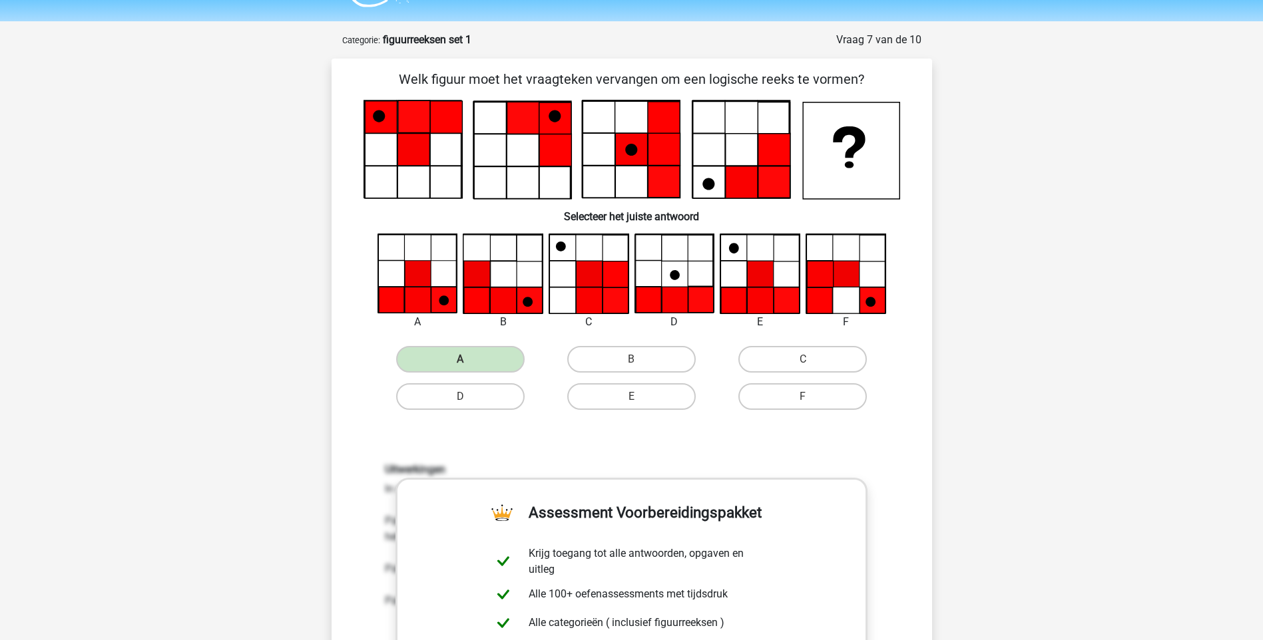
scroll to position [43, 0]
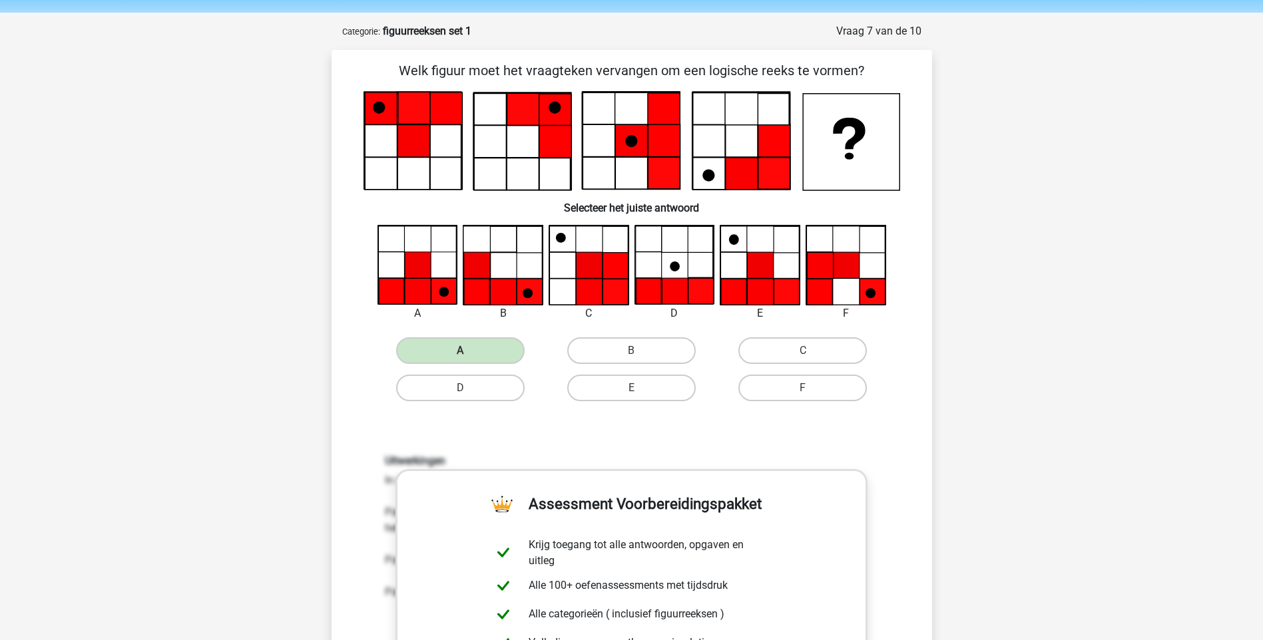
drag, startPoint x: 1259, startPoint y: 229, endPoint x: 1265, endPoint y: 260, distance: 31.2
click at [1262, 260] on html "Registreer Nederlands English" at bounding box center [631, 643] width 1263 height 1372
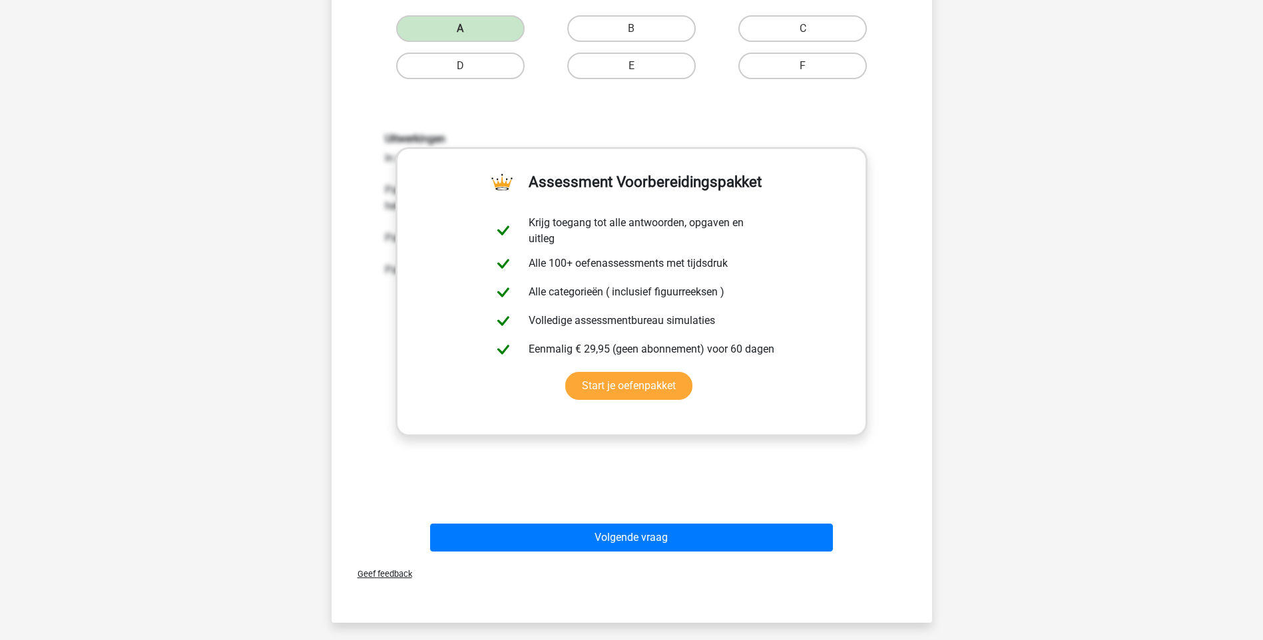
scroll to position [370, 0]
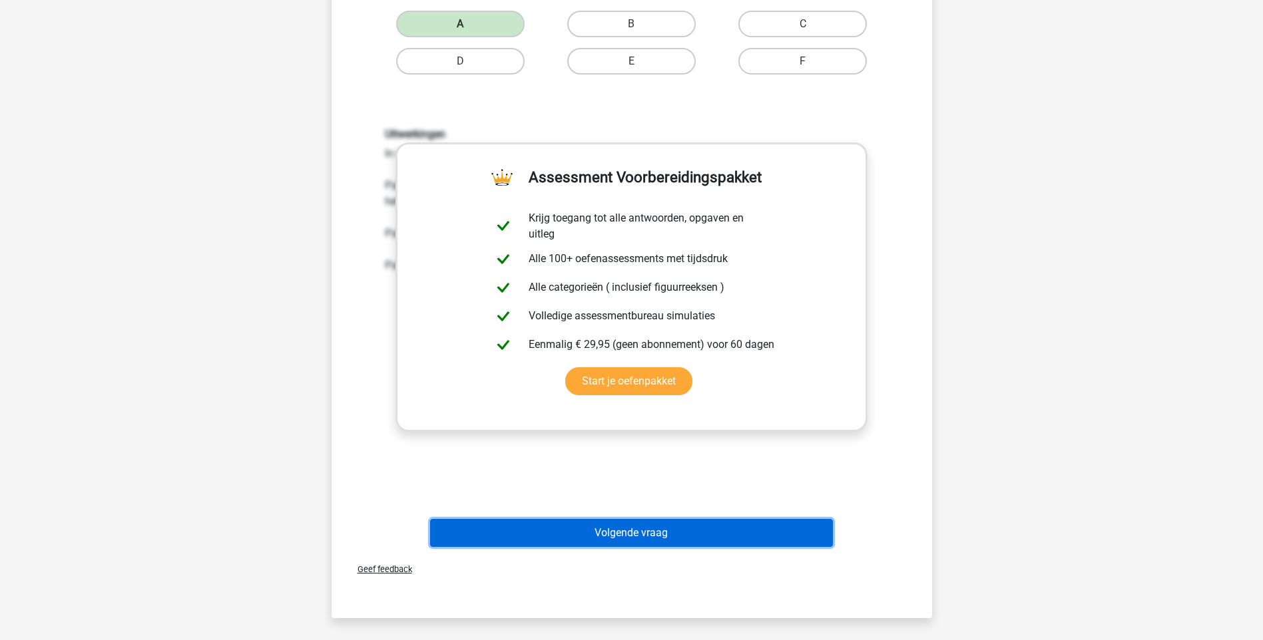
click at [670, 526] on button "Volgende vraag" at bounding box center [631, 533] width 403 height 28
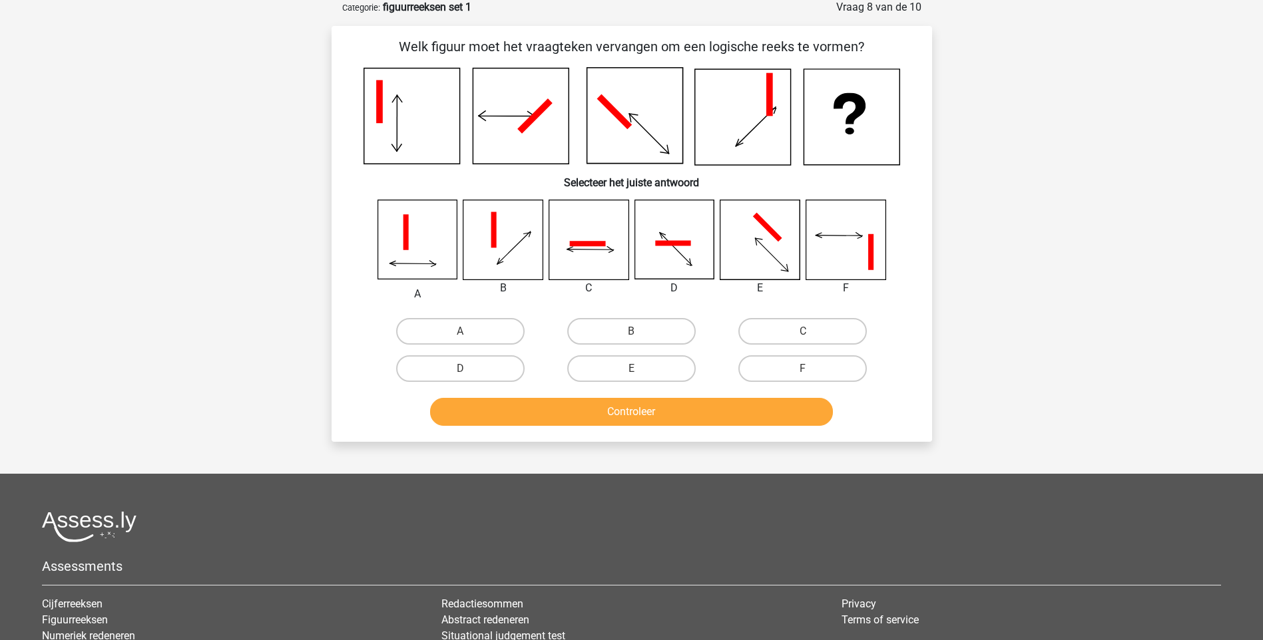
scroll to position [67, 0]
click at [630, 365] on label "E" at bounding box center [631, 369] width 128 height 27
click at [631, 369] on input "E" at bounding box center [635, 373] width 9 height 9
radio input "true"
click at [666, 409] on button "Controleer" at bounding box center [631, 413] width 403 height 28
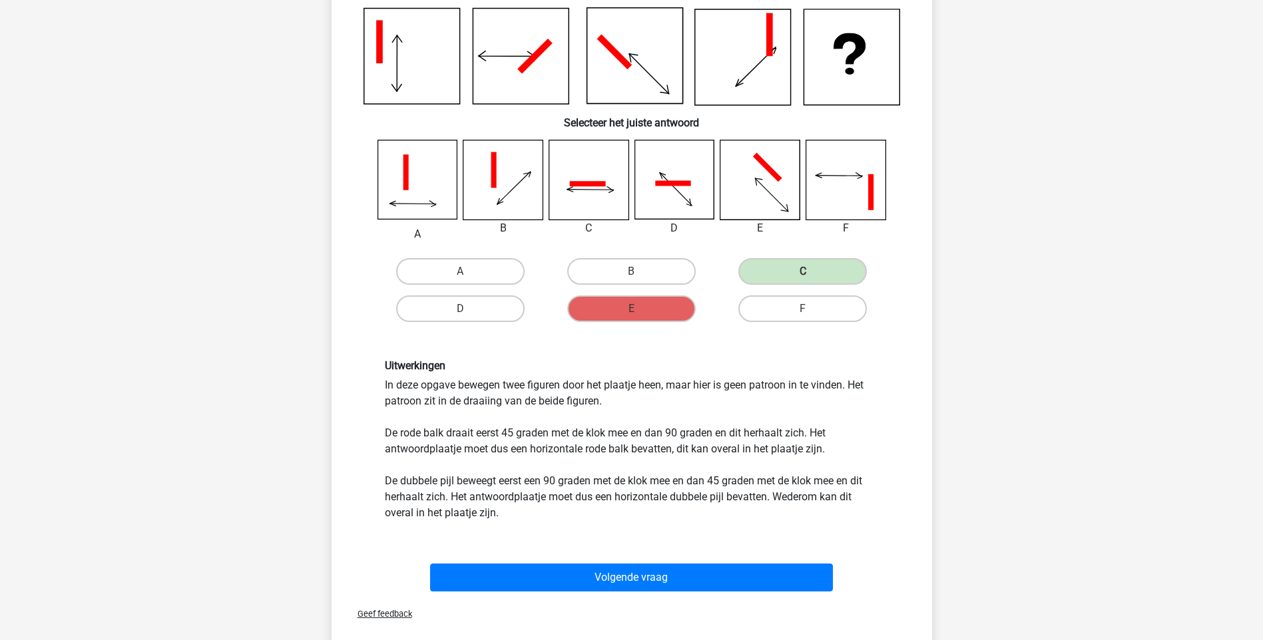
scroll to position [128, 0]
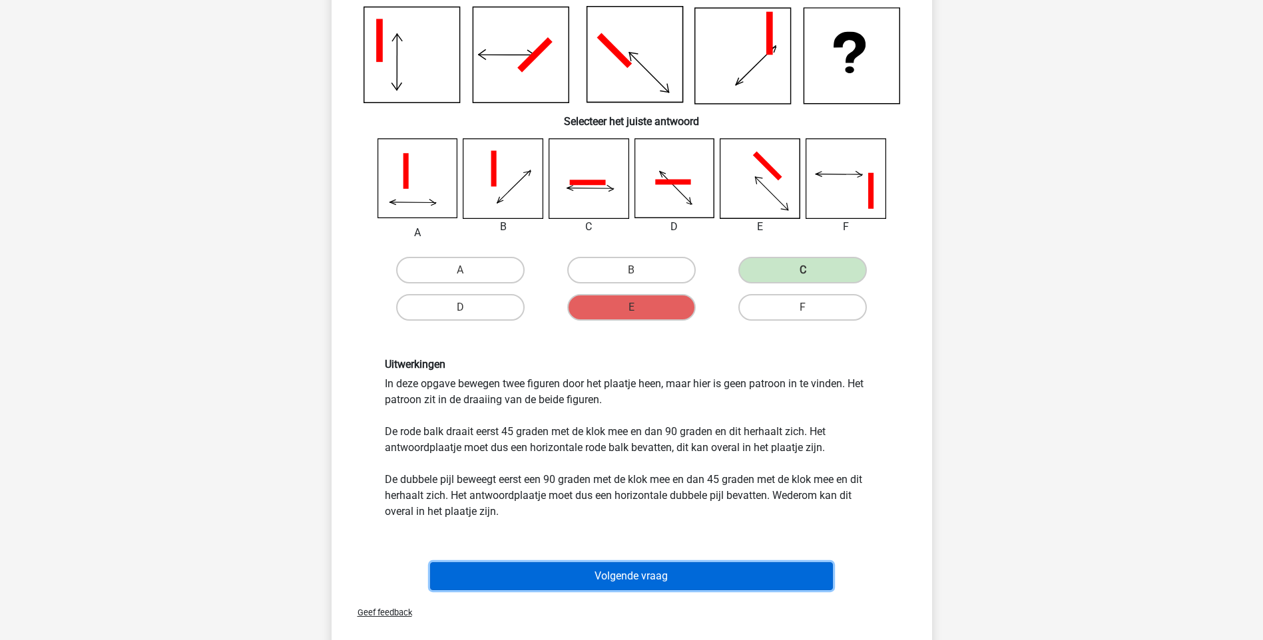
click at [636, 584] on button "Volgende vraag" at bounding box center [631, 576] width 403 height 28
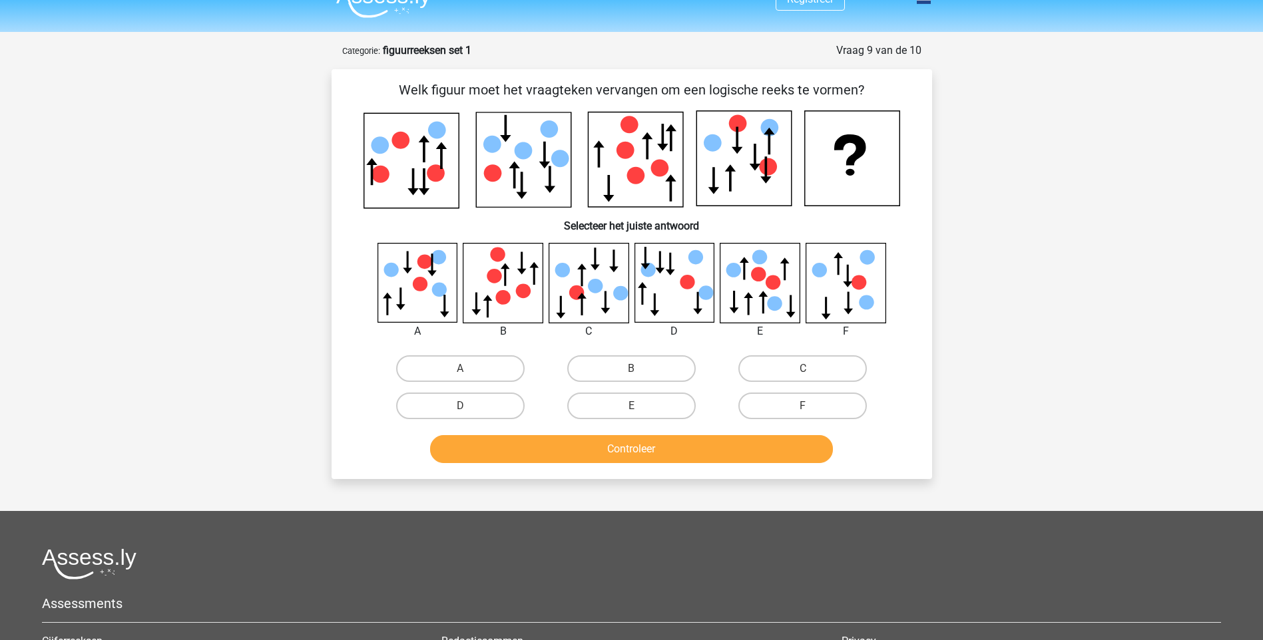
scroll to position [21, 0]
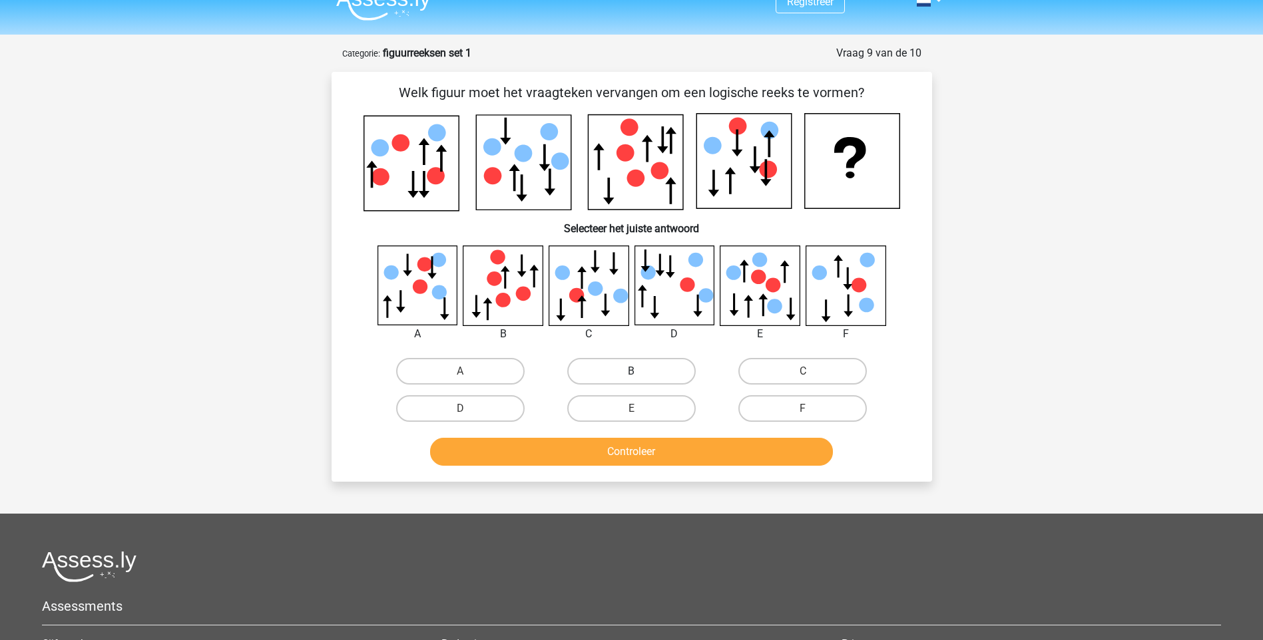
click at [661, 369] on label "B" at bounding box center [631, 371] width 128 height 27
click at [640, 371] on input "B" at bounding box center [635, 375] width 9 height 9
radio input "true"
click at [663, 449] on button "Controleer" at bounding box center [631, 452] width 403 height 28
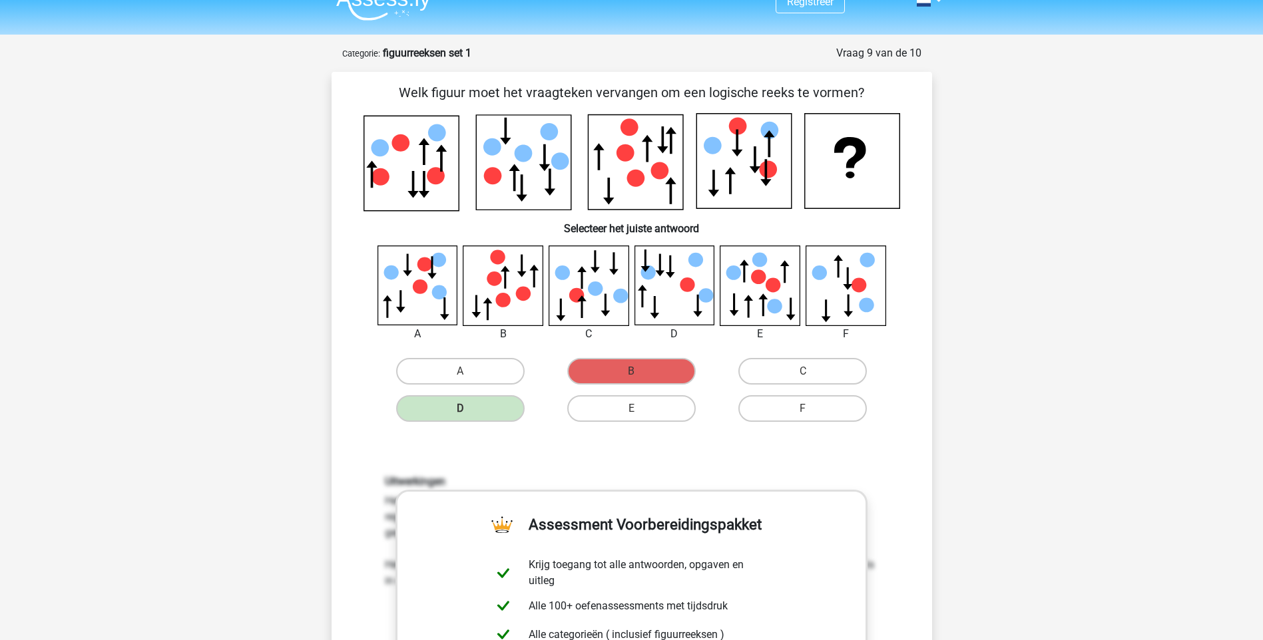
drag, startPoint x: 1261, startPoint y: 279, endPoint x: 1269, endPoint y: 305, distance: 27.2
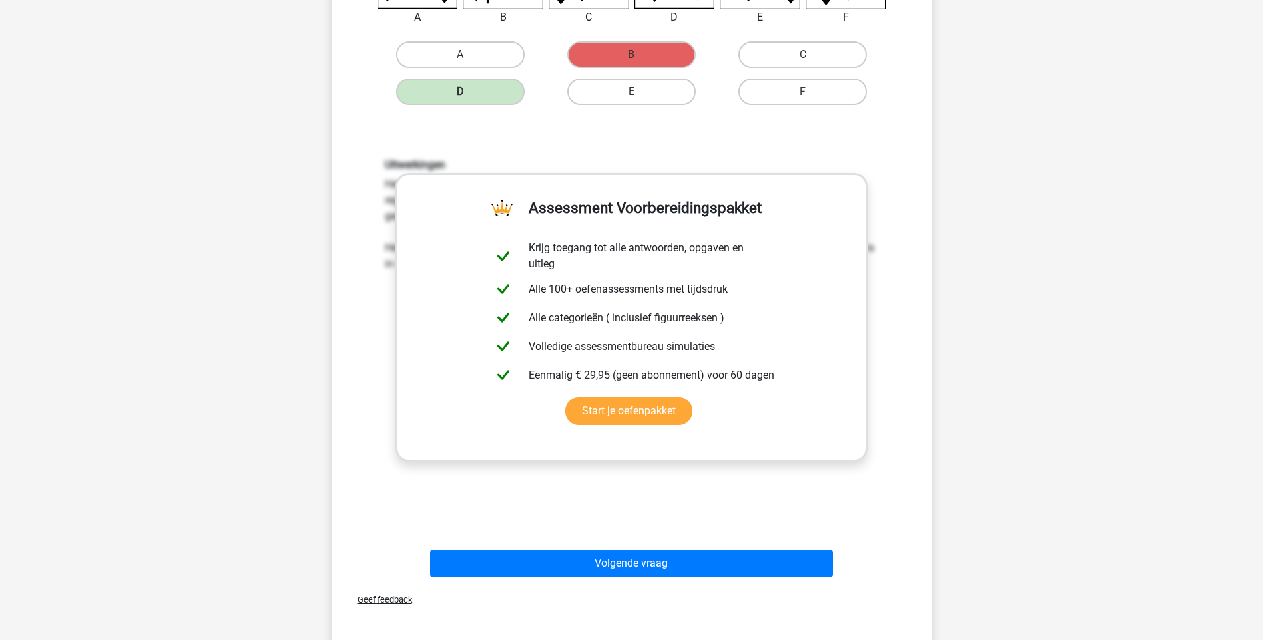
scroll to position [340, 0]
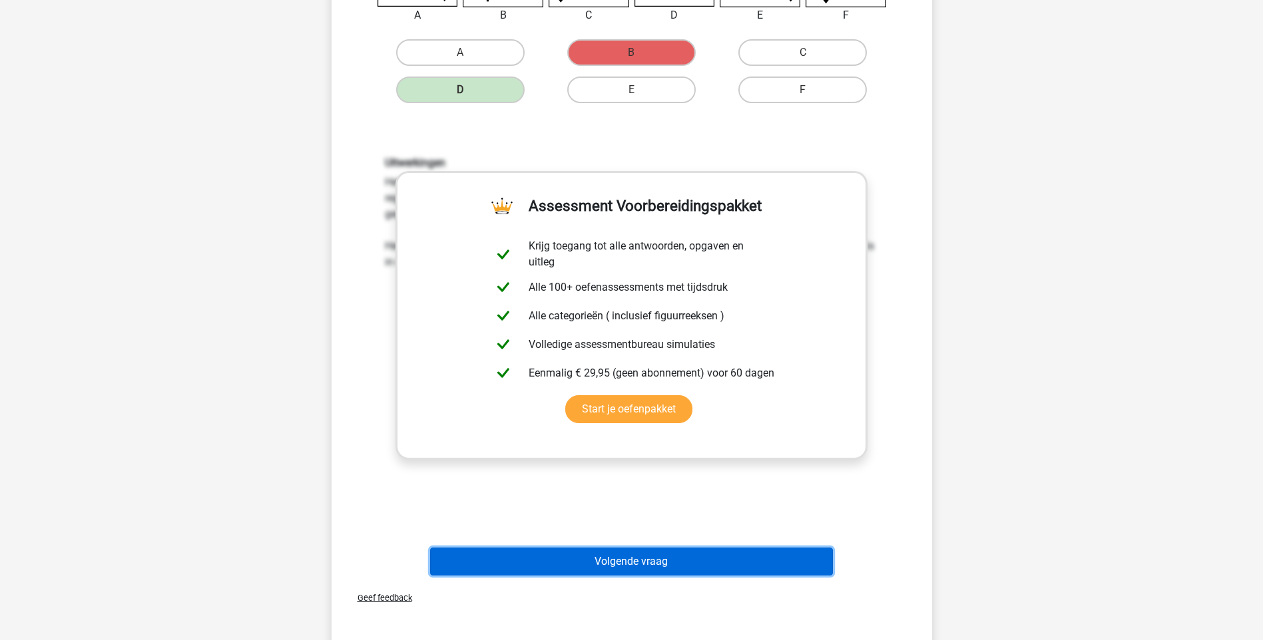
click at [660, 560] on button "Volgende vraag" at bounding box center [631, 562] width 403 height 28
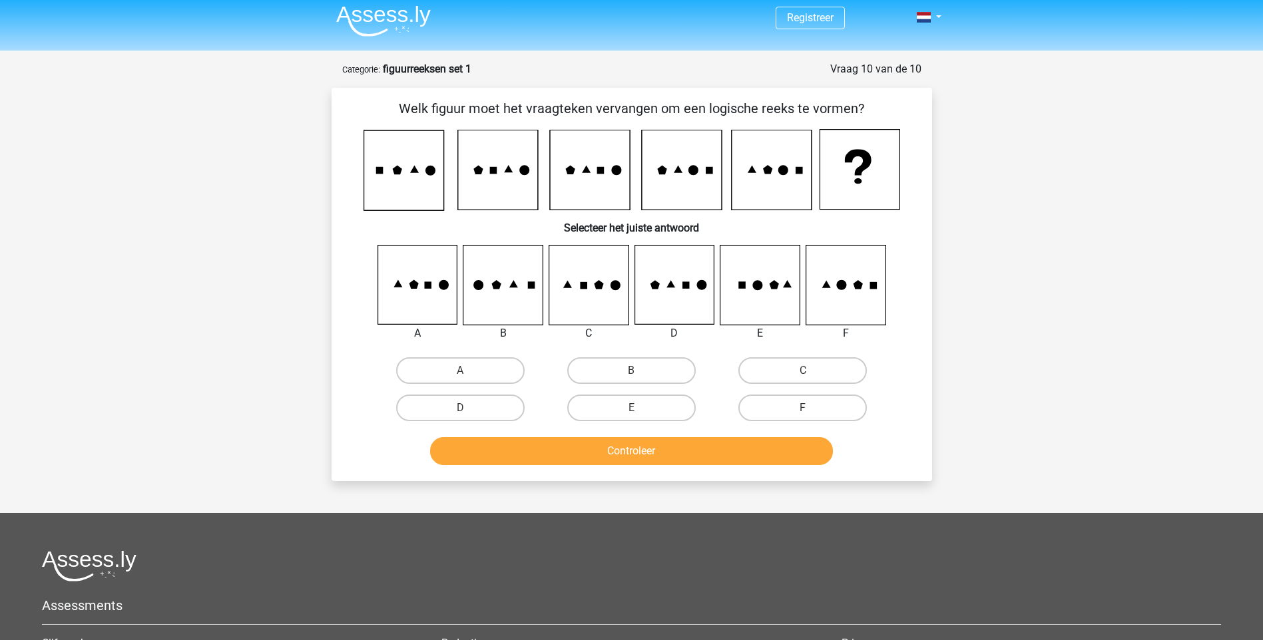
scroll to position [0, 0]
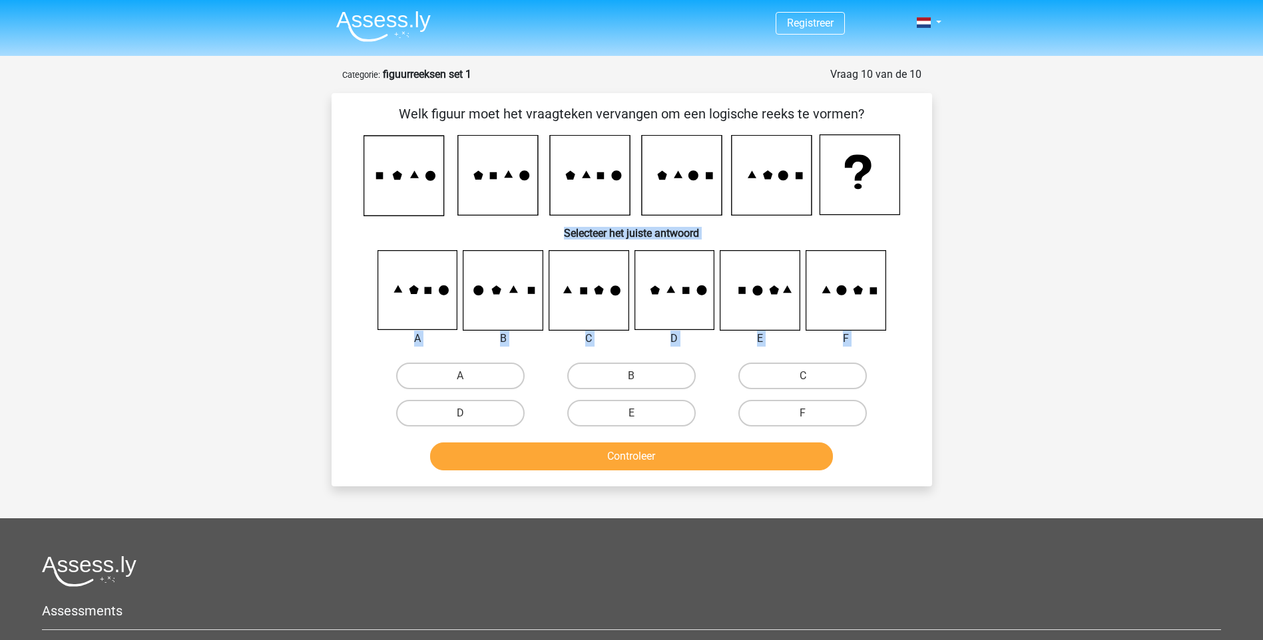
drag, startPoint x: 1086, startPoint y: 148, endPoint x: 1275, endPoint y: 669, distance: 554.4
click at [1262, 640] on html "Registreer Nederlands English" at bounding box center [631, 435] width 1263 height 870
click at [909, 326] on div "A B C D E" at bounding box center [632, 341] width 558 height 182
click at [469, 372] on label "A" at bounding box center [460, 376] width 128 height 27
click at [469, 376] on input "A" at bounding box center [464, 380] width 9 height 9
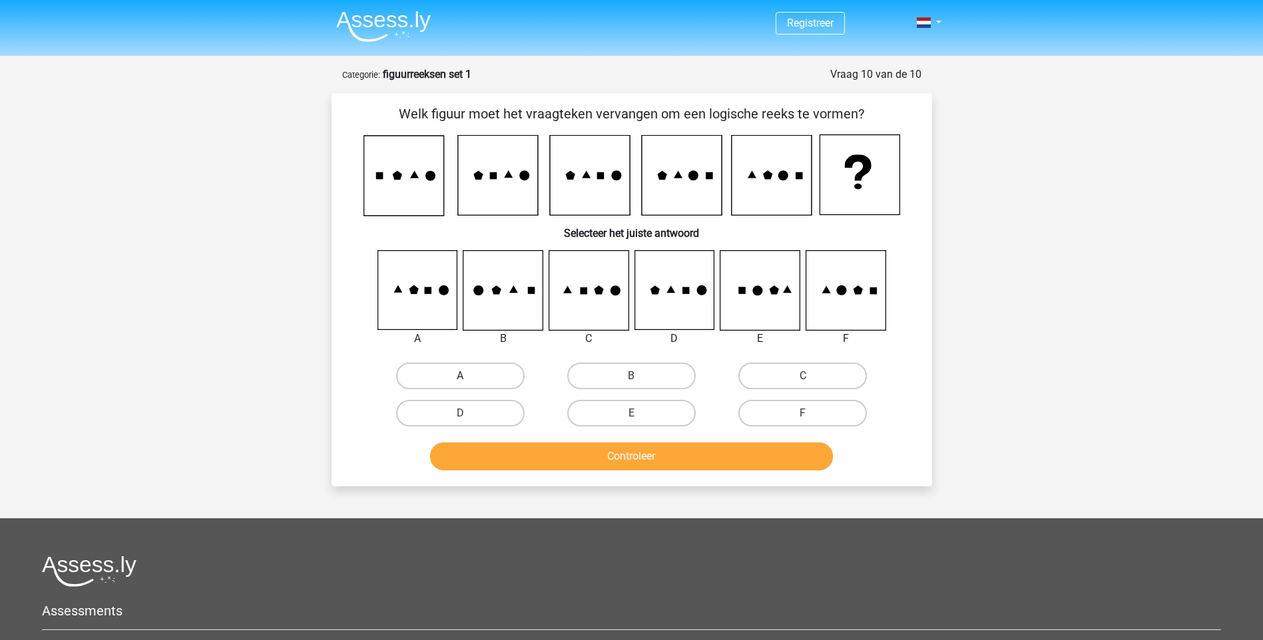
radio input "true"
click at [763, 295] on icon at bounding box center [759, 290] width 79 height 79
click at [614, 421] on label "E" at bounding box center [631, 413] width 128 height 27
click at [631, 421] on input "E" at bounding box center [635, 417] width 9 height 9
radio input "true"
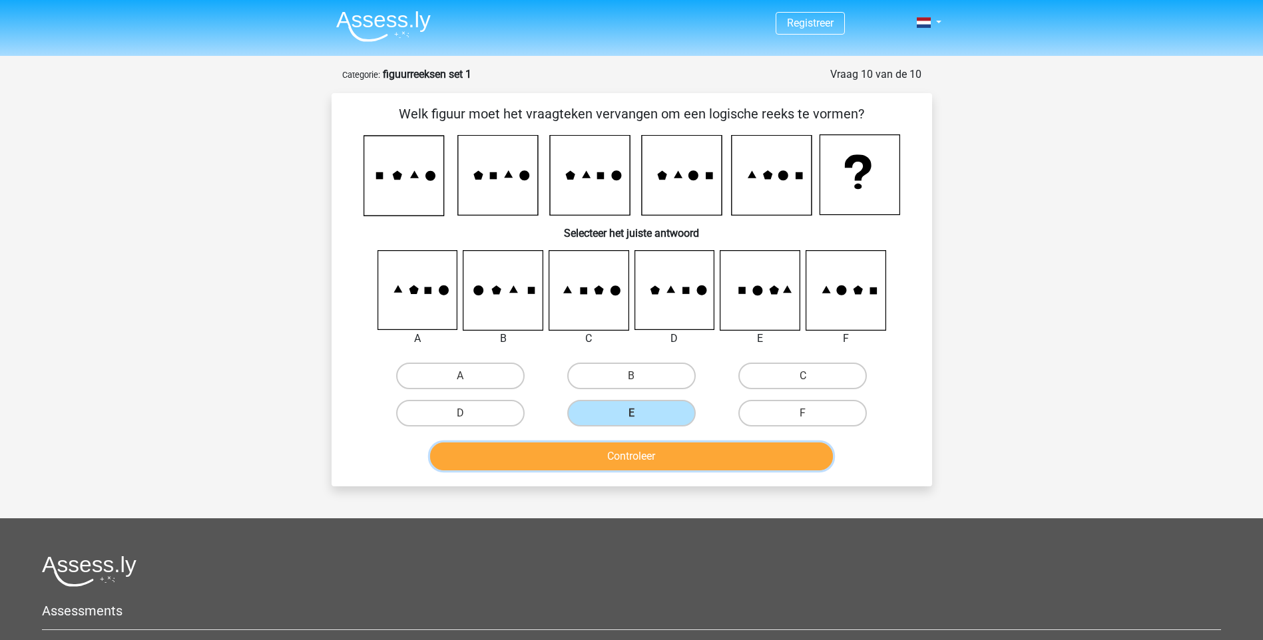
click at [608, 456] on button "Controleer" at bounding box center [631, 457] width 403 height 28
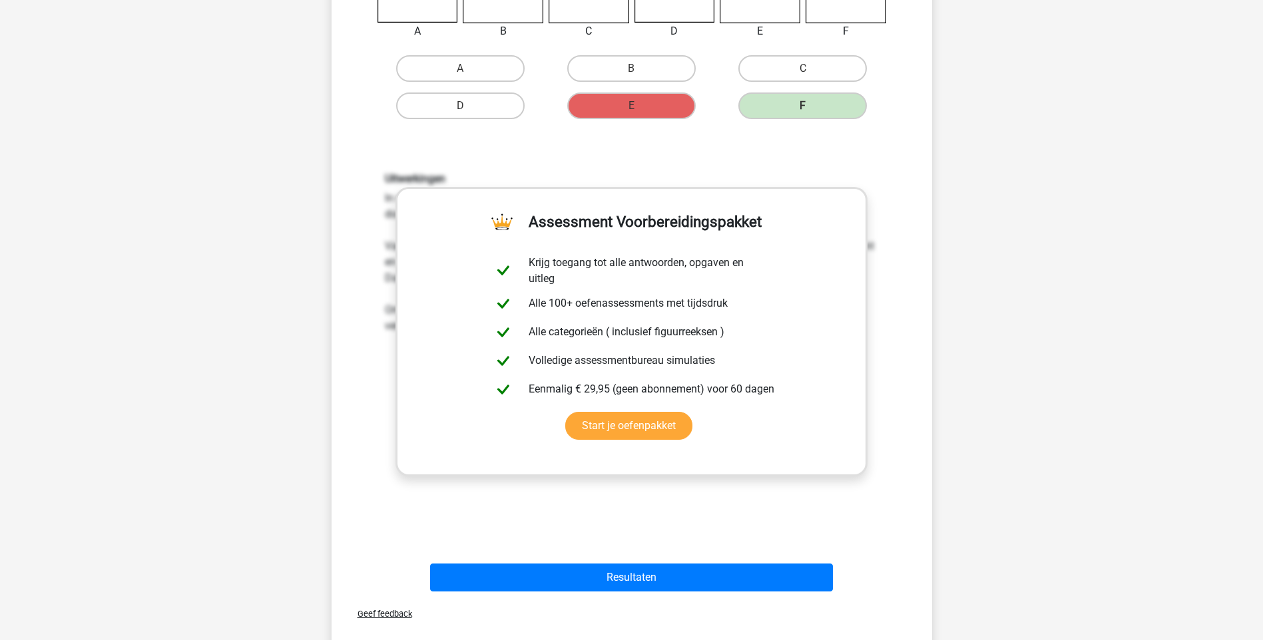
scroll to position [316, 0]
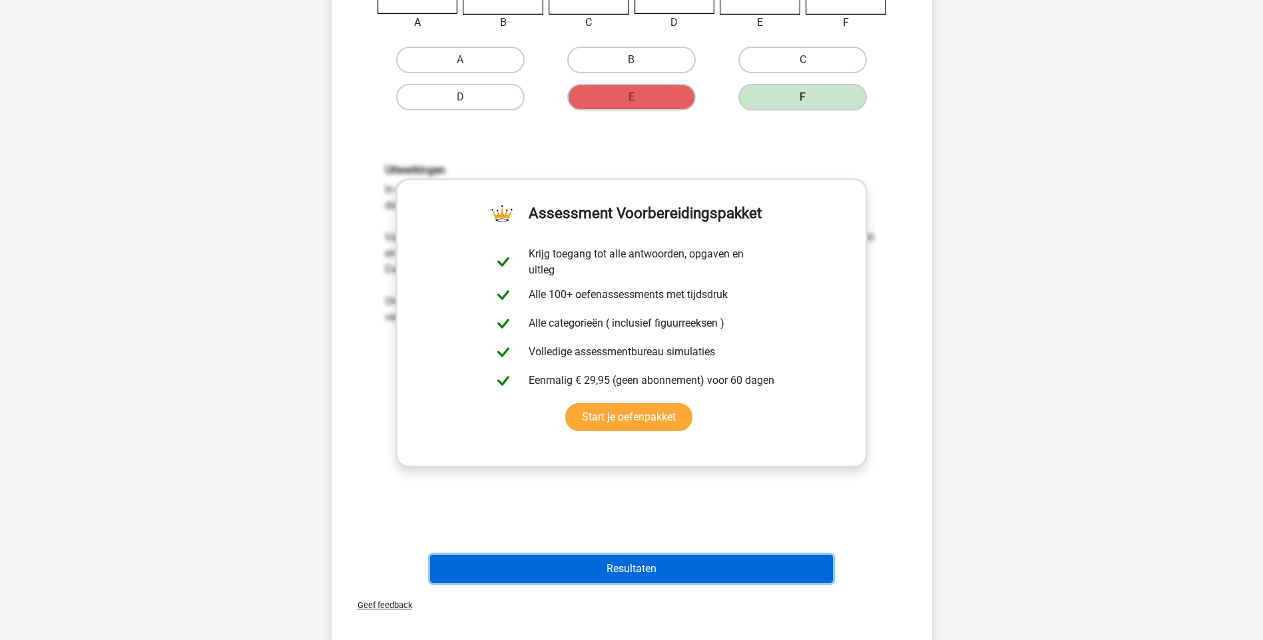
click at [633, 571] on button "Resultaten" at bounding box center [631, 569] width 403 height 28
